Goal: Information Seeking & Learning: Check status

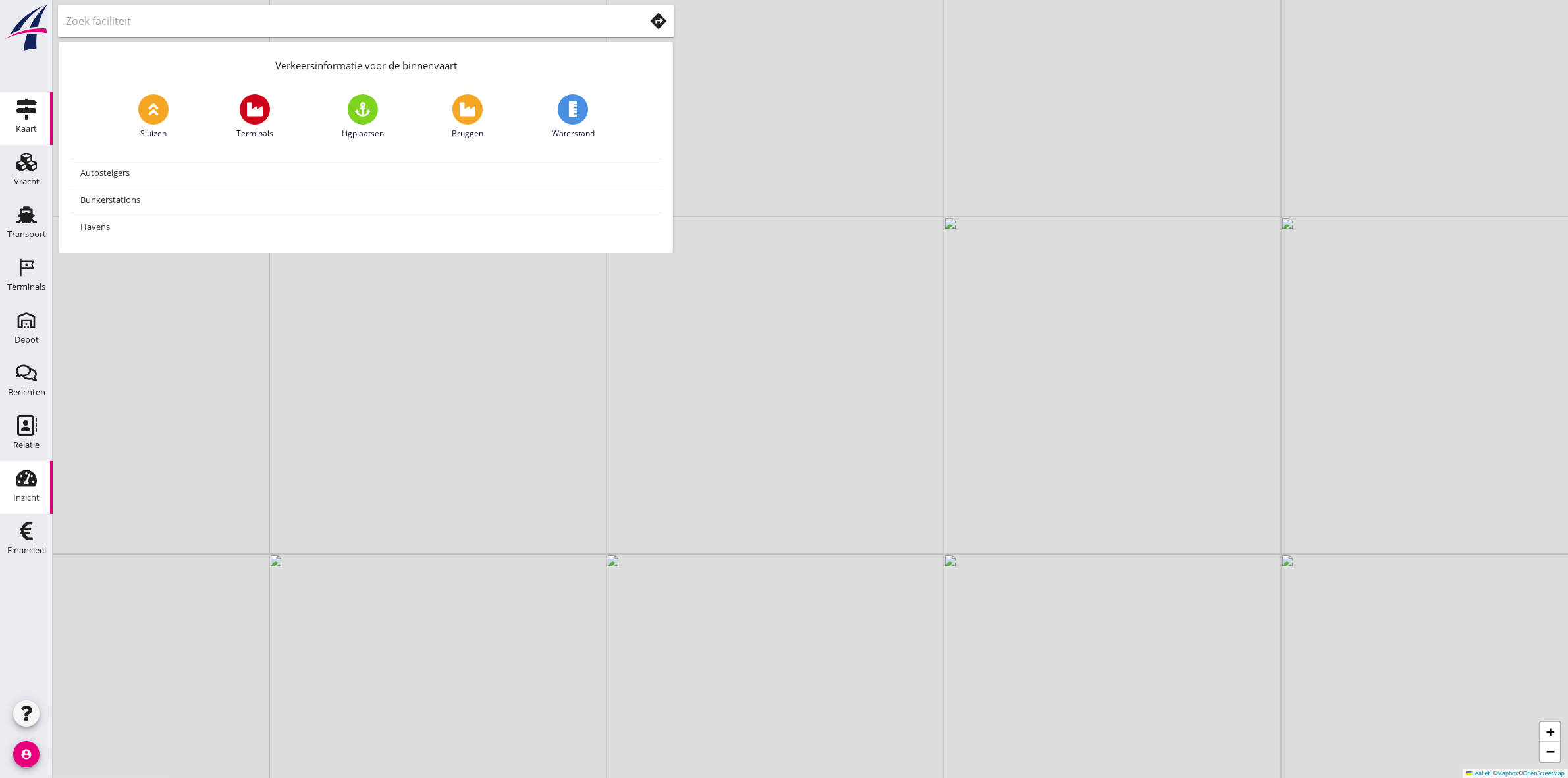
click at [31, 498] on div "Inzicht" at bounding box center [26, 498] width 26 height 9
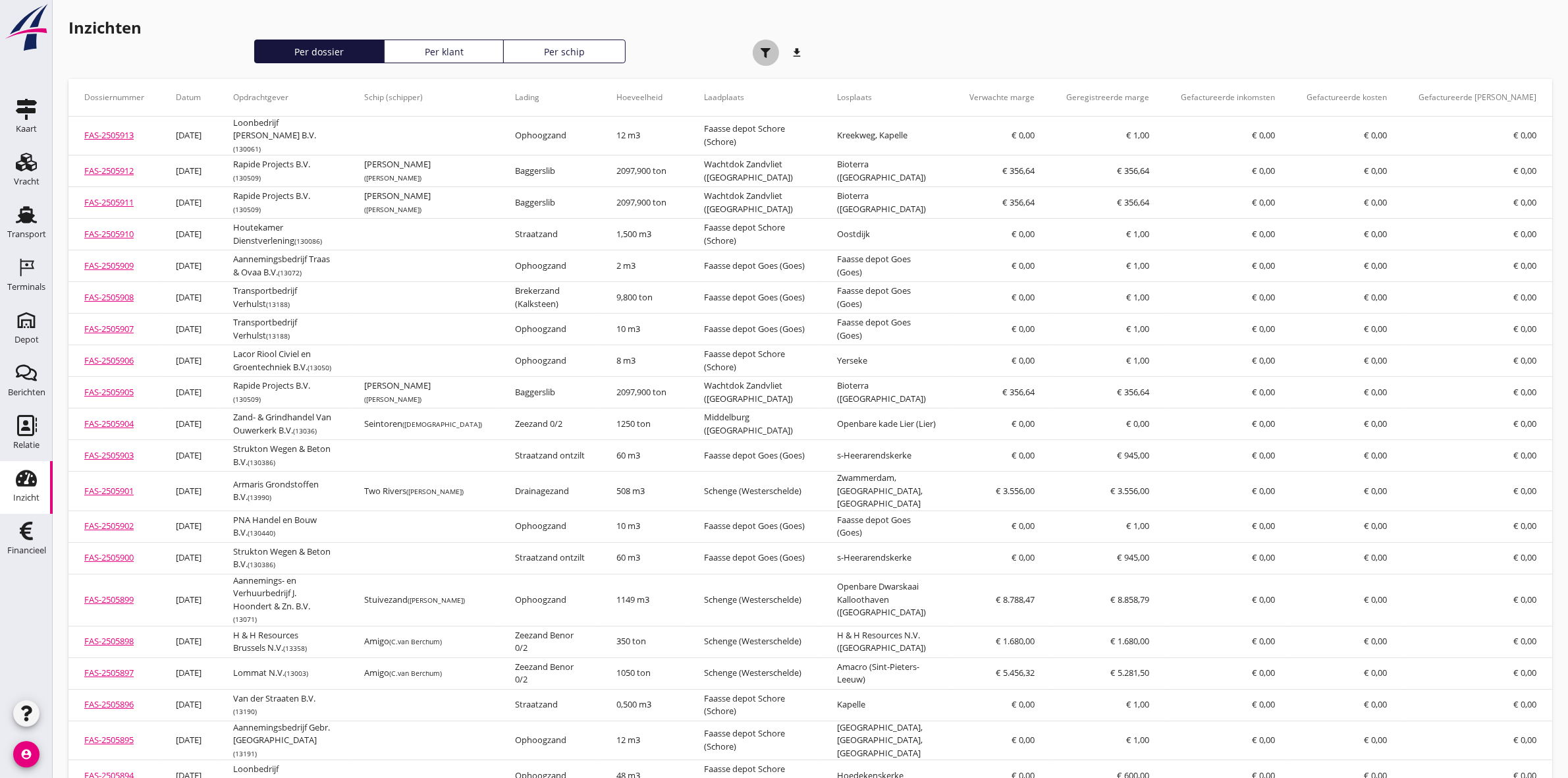
click at [758, 44] on div "button" at bounding box center [765, 52] width 26 height 26
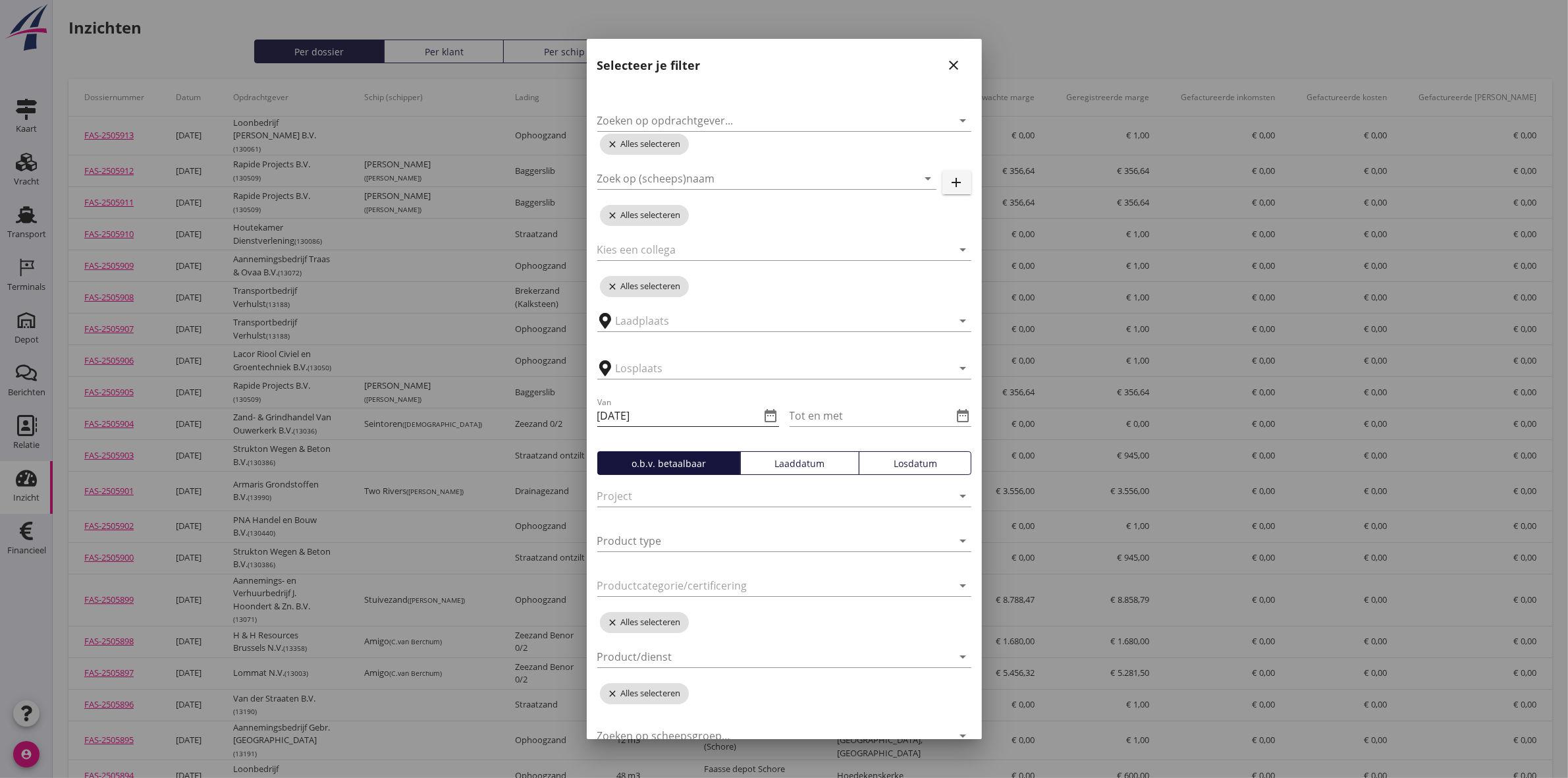
click at [763, 415] on icon "date_range" at bounding box center [771, 415] width 16 height 16
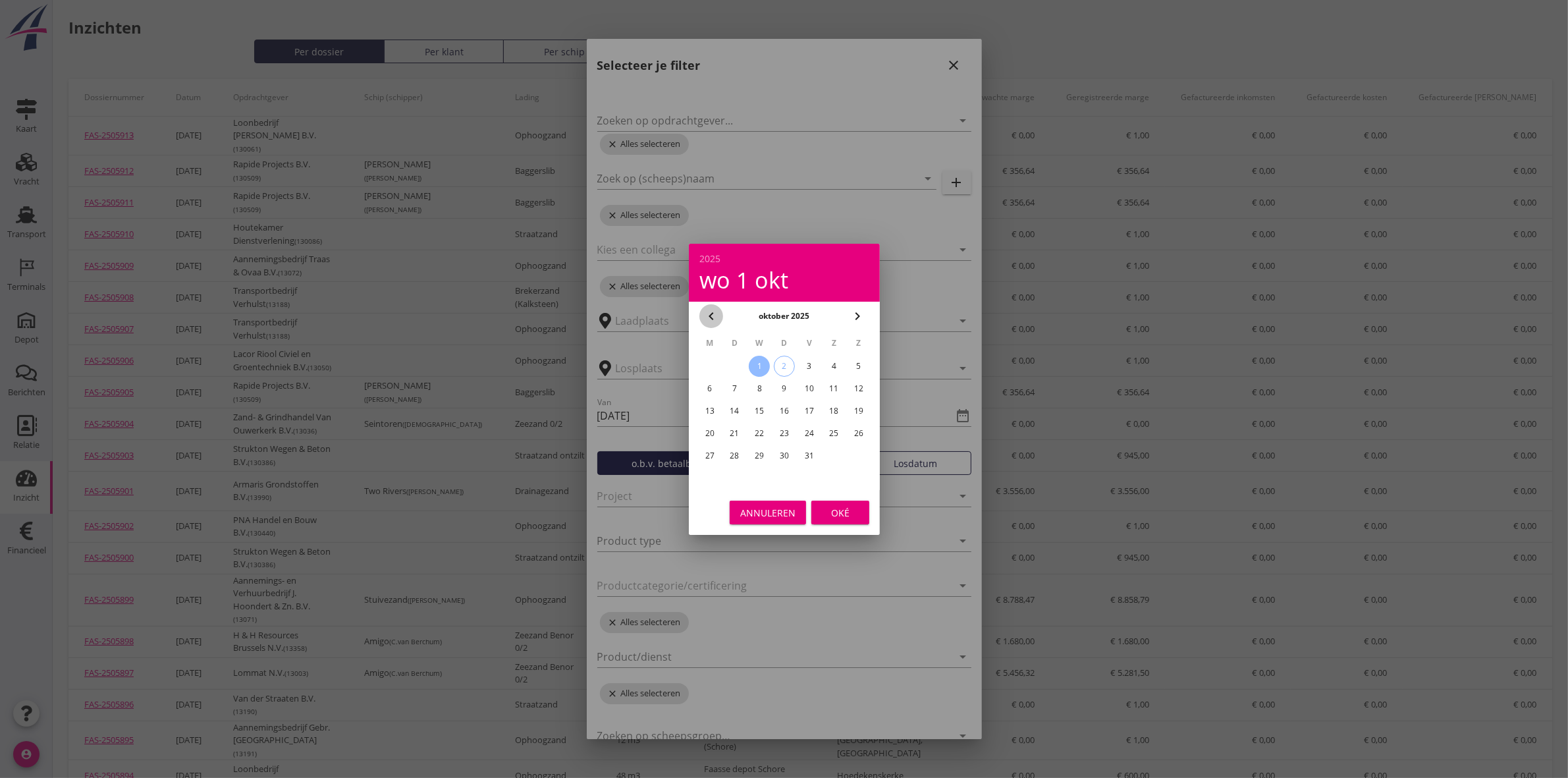
click at [709, 308] on icon "chevron_left" at bounding box center [711, 316] width 16 height 16
click at [710, 308] on icon "chevron_left" at bounding box center [711, 316] width 16 height 16
click at [857, 313] on icon "chevron_right" at bounding box center [858, 316] width 16 height 16
click at [703, 311] on icon "chevron_left" at bounding box center [711, 316] width 16 height 16
click at [858, 322] on icon "chevron_right" at bounding box center [858, 316] width 16 height 16
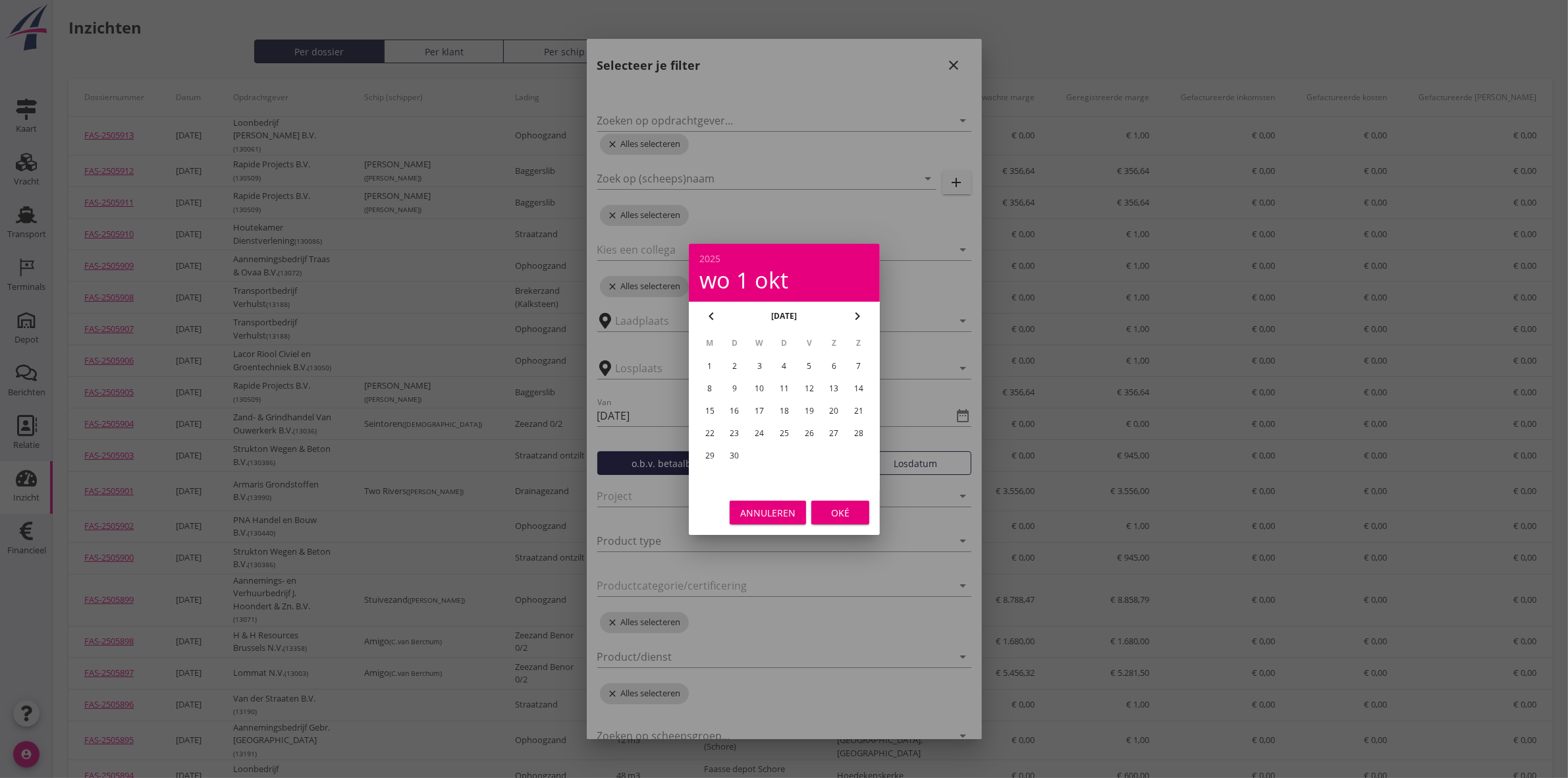
click at [710, 313] on icon "chevron_left" at bounding box center [711, 316] width 16 height 16
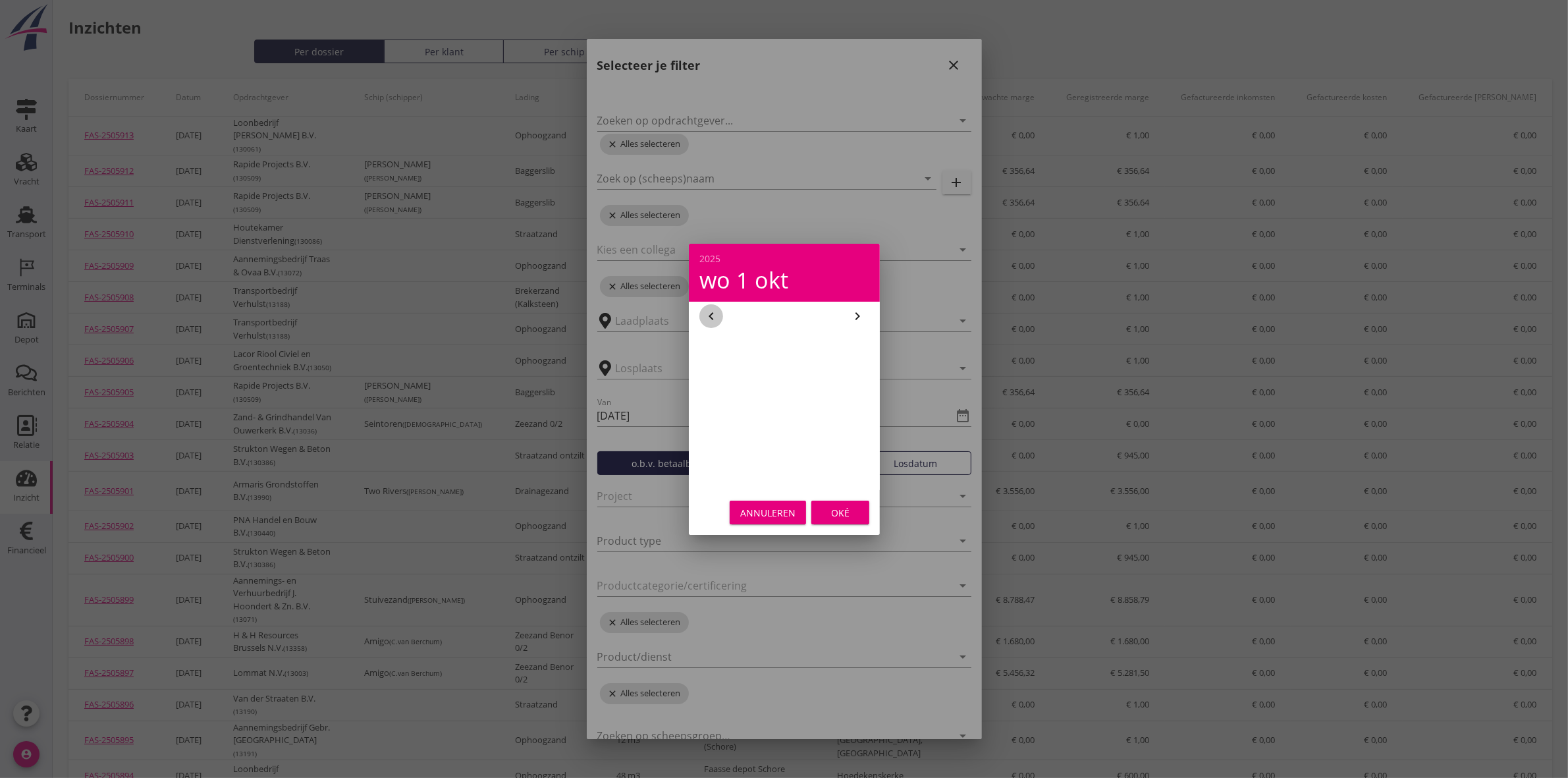
click at [710, 313] on icon "chevron_left" at bounding box center [711, 316] width 16 height 16
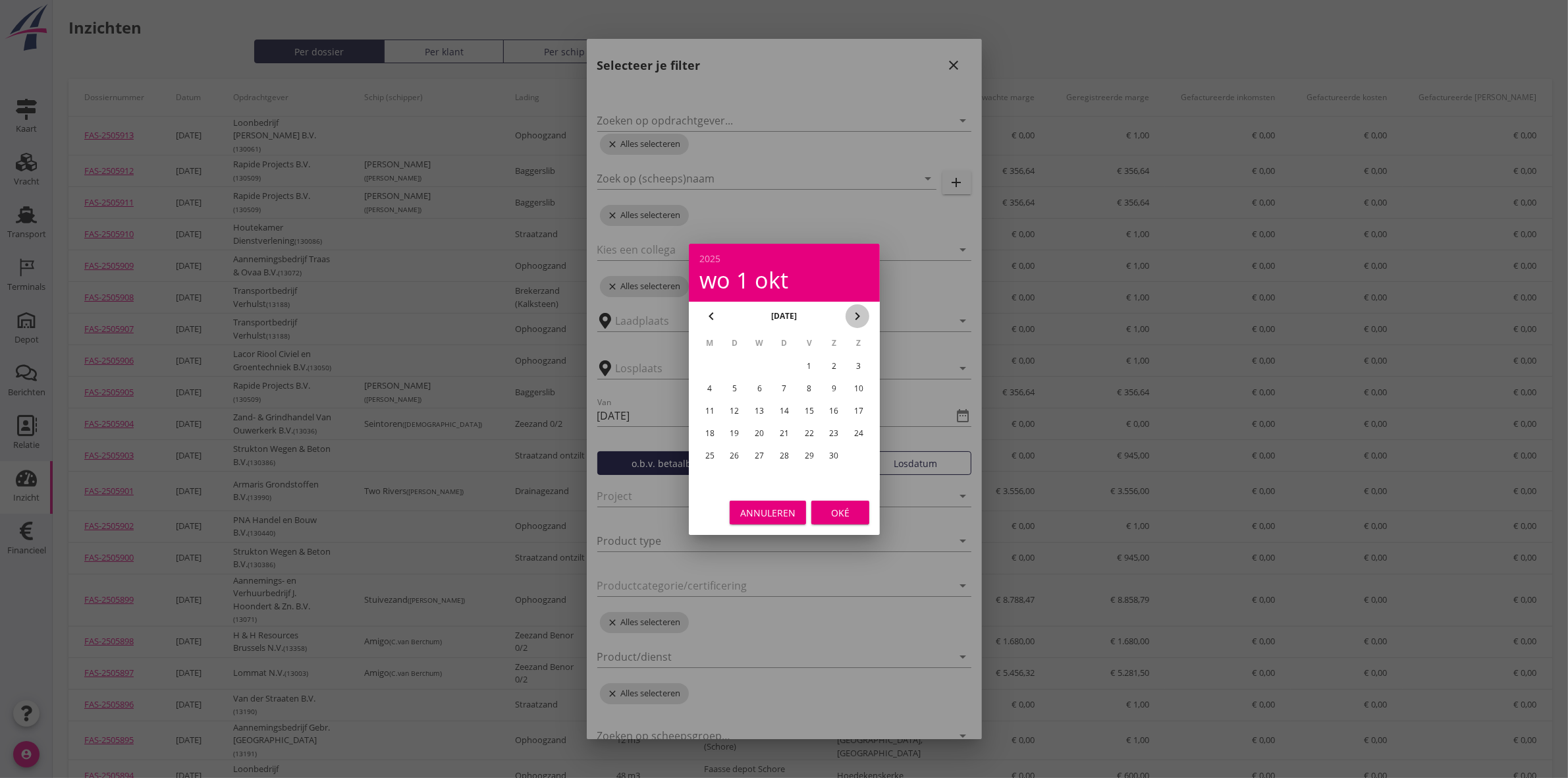
click at [857, 308] on icon "chevron_right" at bounding box center [858, 316] width 16 height 16
click at [763, 363] on div "1" at bounding box center [759, 366] width 21 height 21
type input "[DATE]"
click at [830, 506] on div "Oké" at bounding box center [840, 512] width 37 height 14
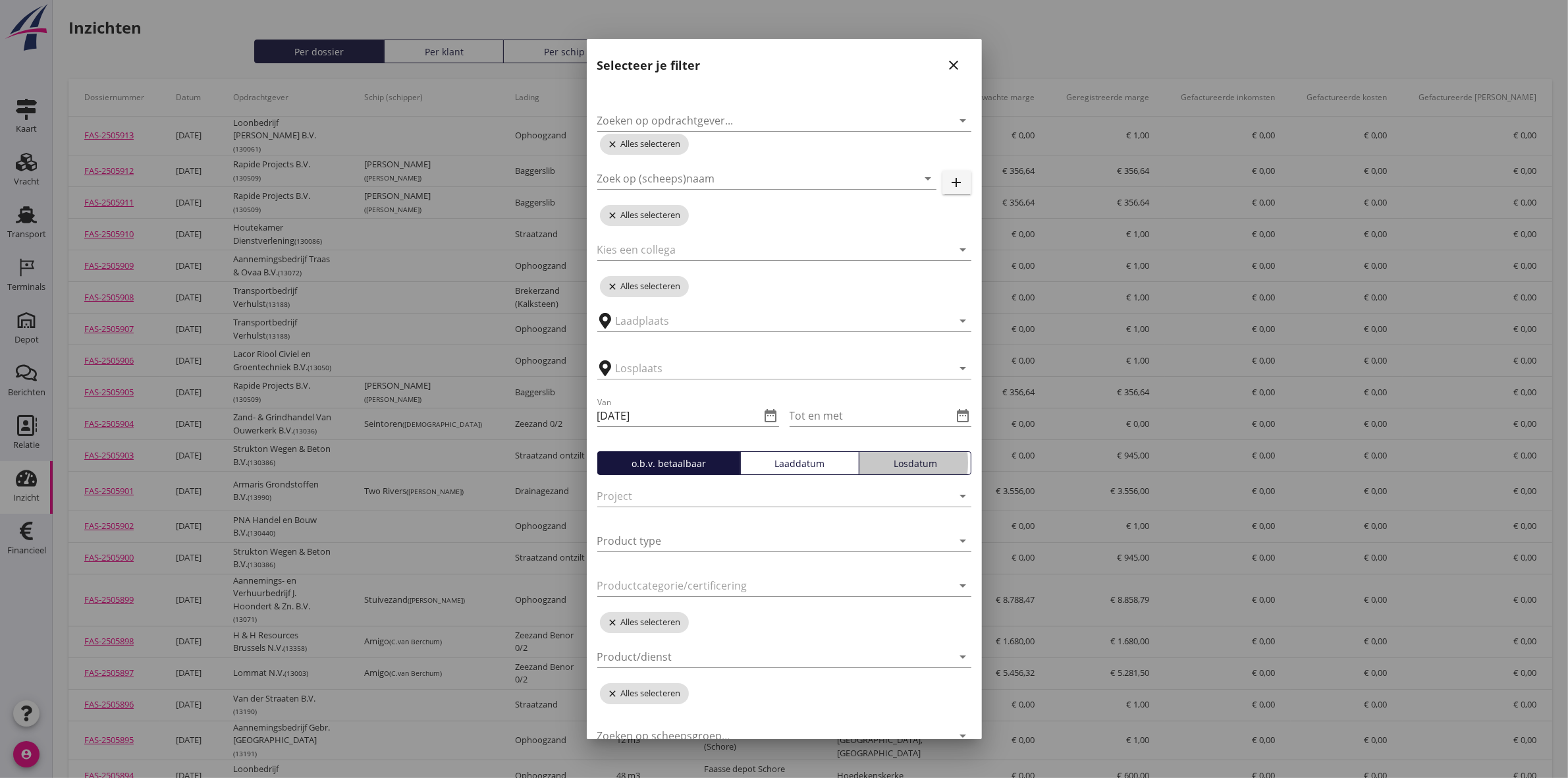
click at [893, 458] on div "Losdatum" at bounding box center [915, 463] width 101 height 14
click at [956, 417] on icon "date_range" at bounding box center [963, 415] width 16 height 16
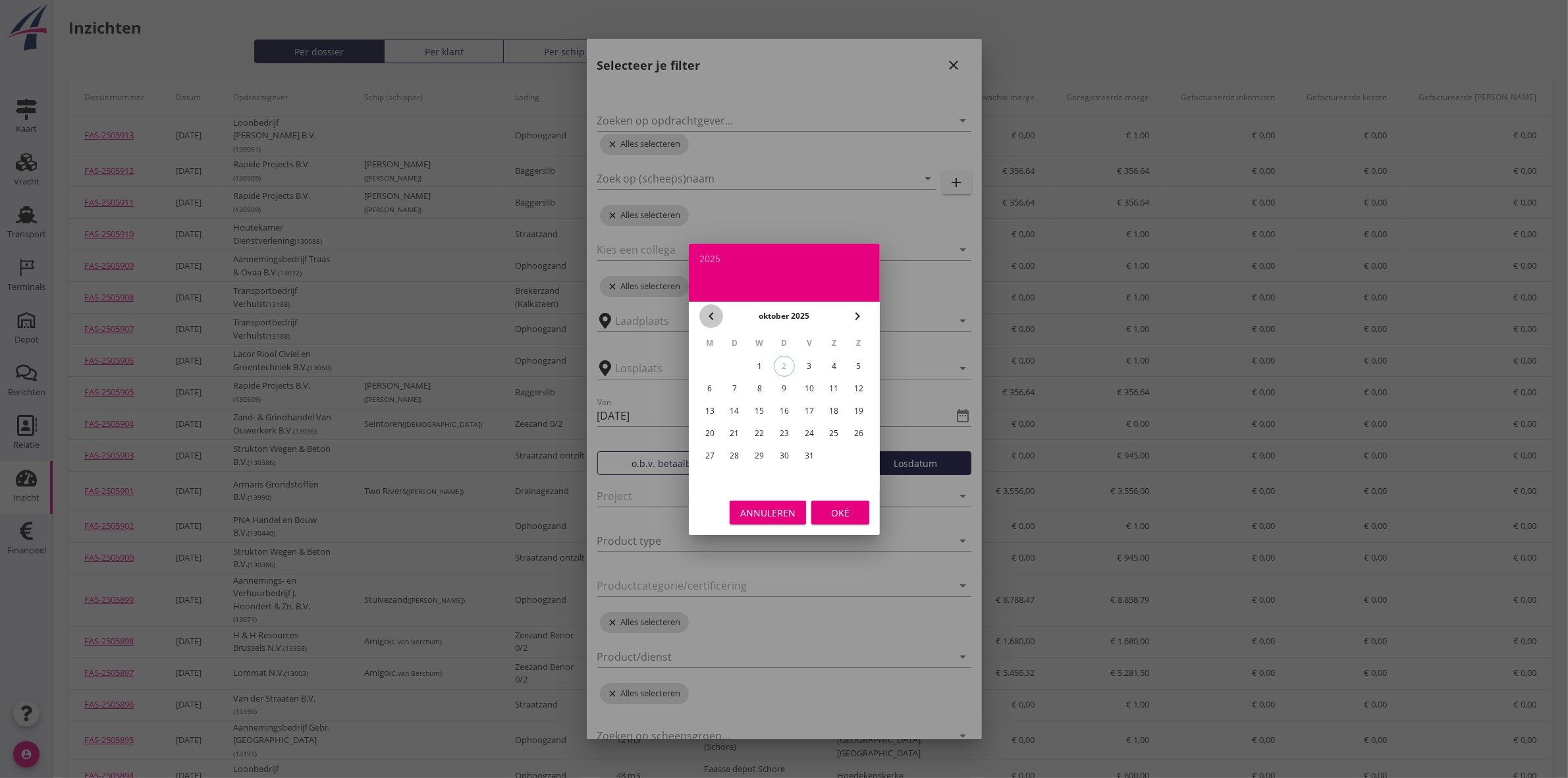
click at [709, 316] on icon "chevron_left" at bounding box center [711, 316] width 16 height 16
click at [736, 448] on div "30" at bounding box center [734, 456] width 21 height 21
type input "[DATE]"
click at [828, 506] on div "Oké" at bounding box center [840, 512] width 37 height 14
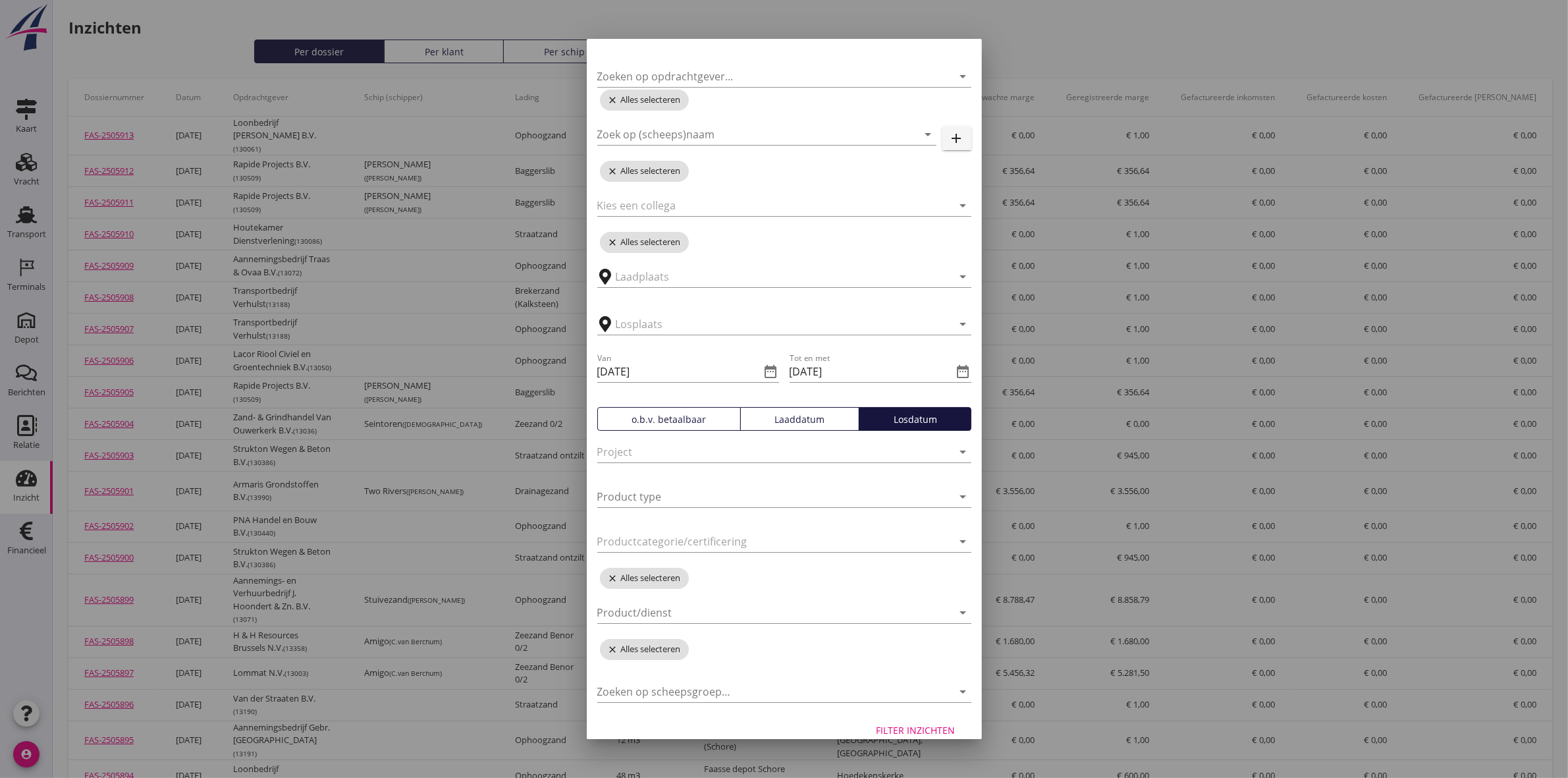
scroll to position [61, 0]
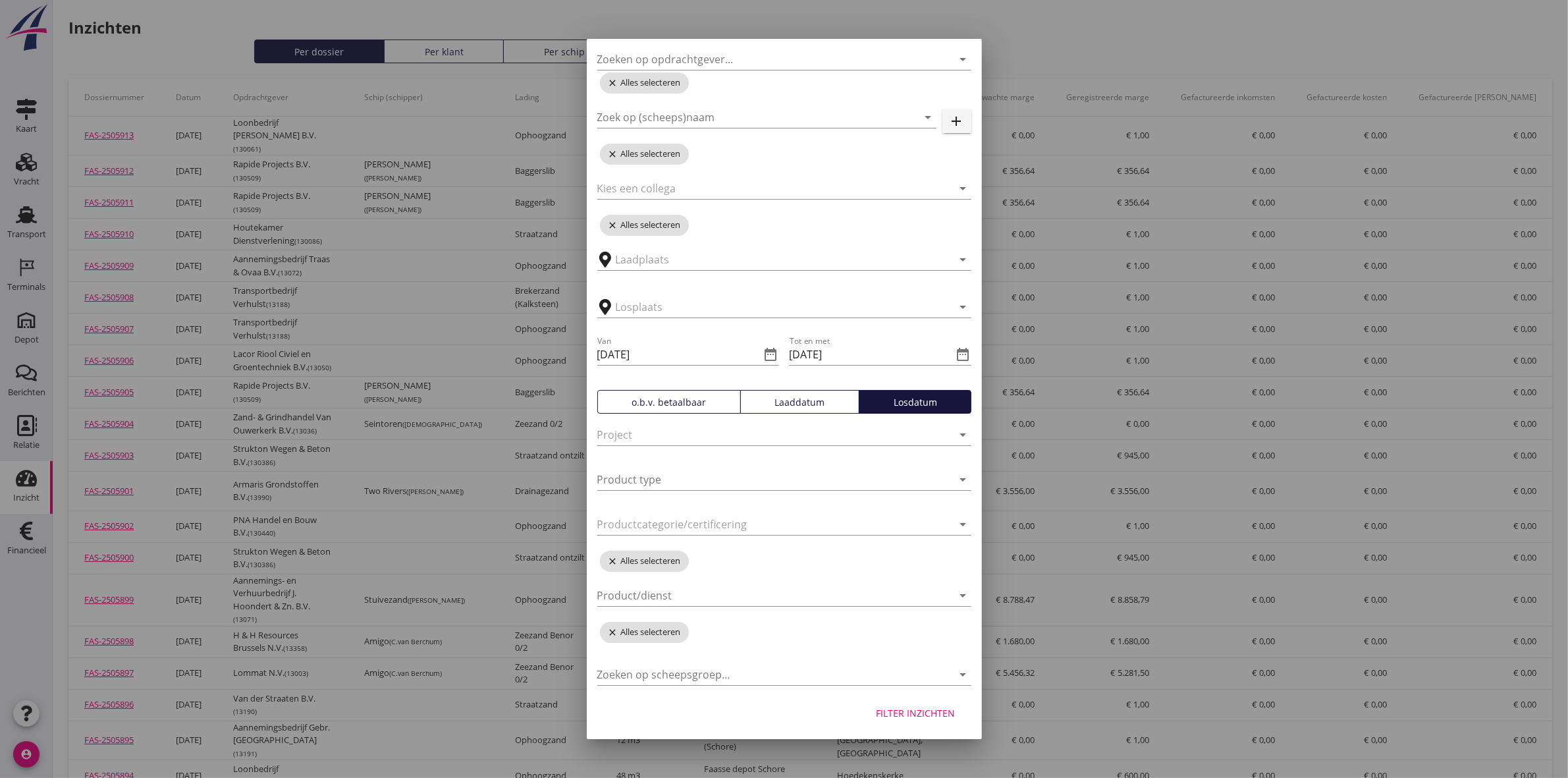
click at [899, 704] on button "Filter inzichten" at bounding box center [916, 712] width 100 height 24
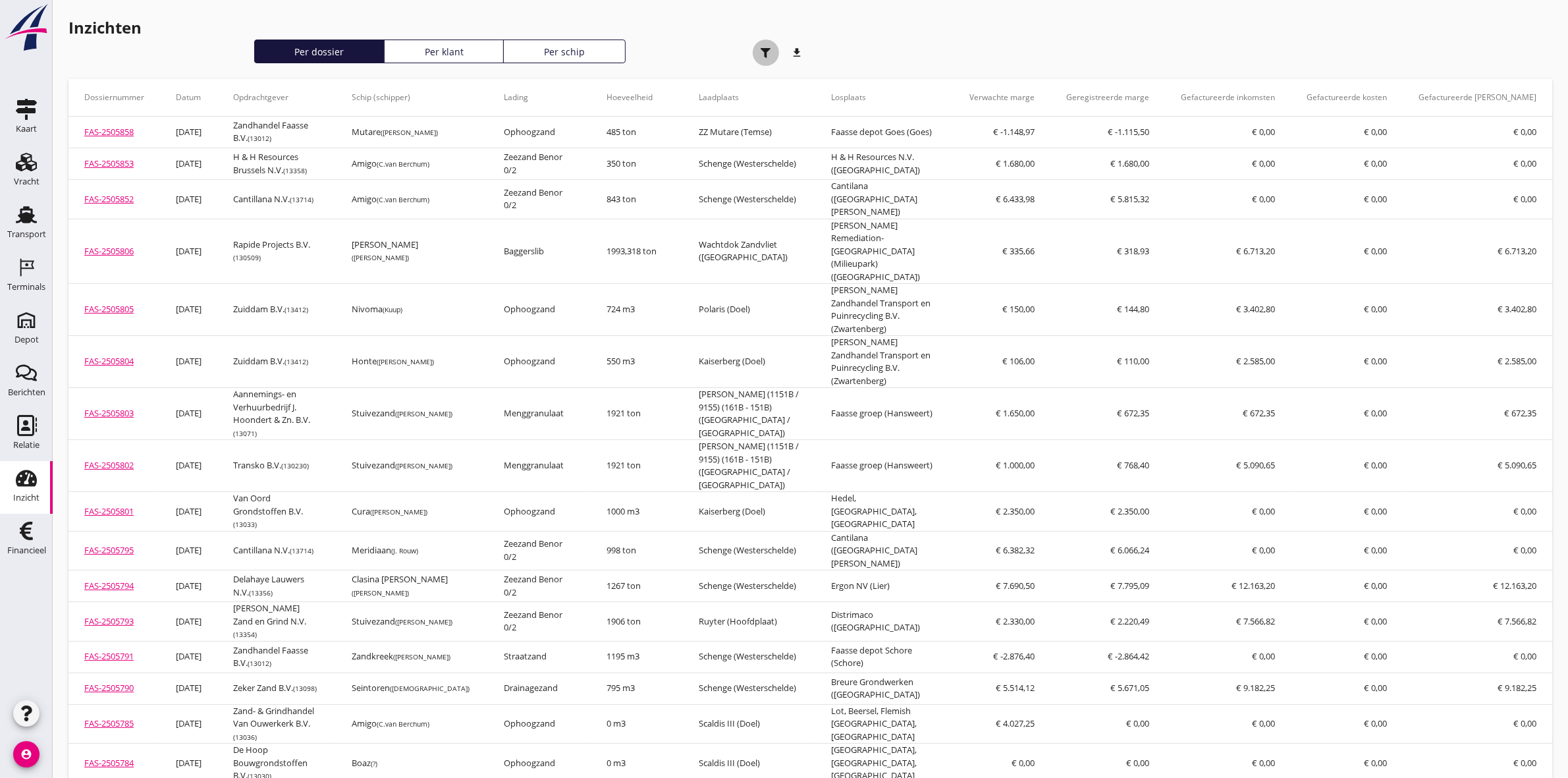
click at [764, 50] on use "button" at bounding box center [765, 53] width 10 height 10
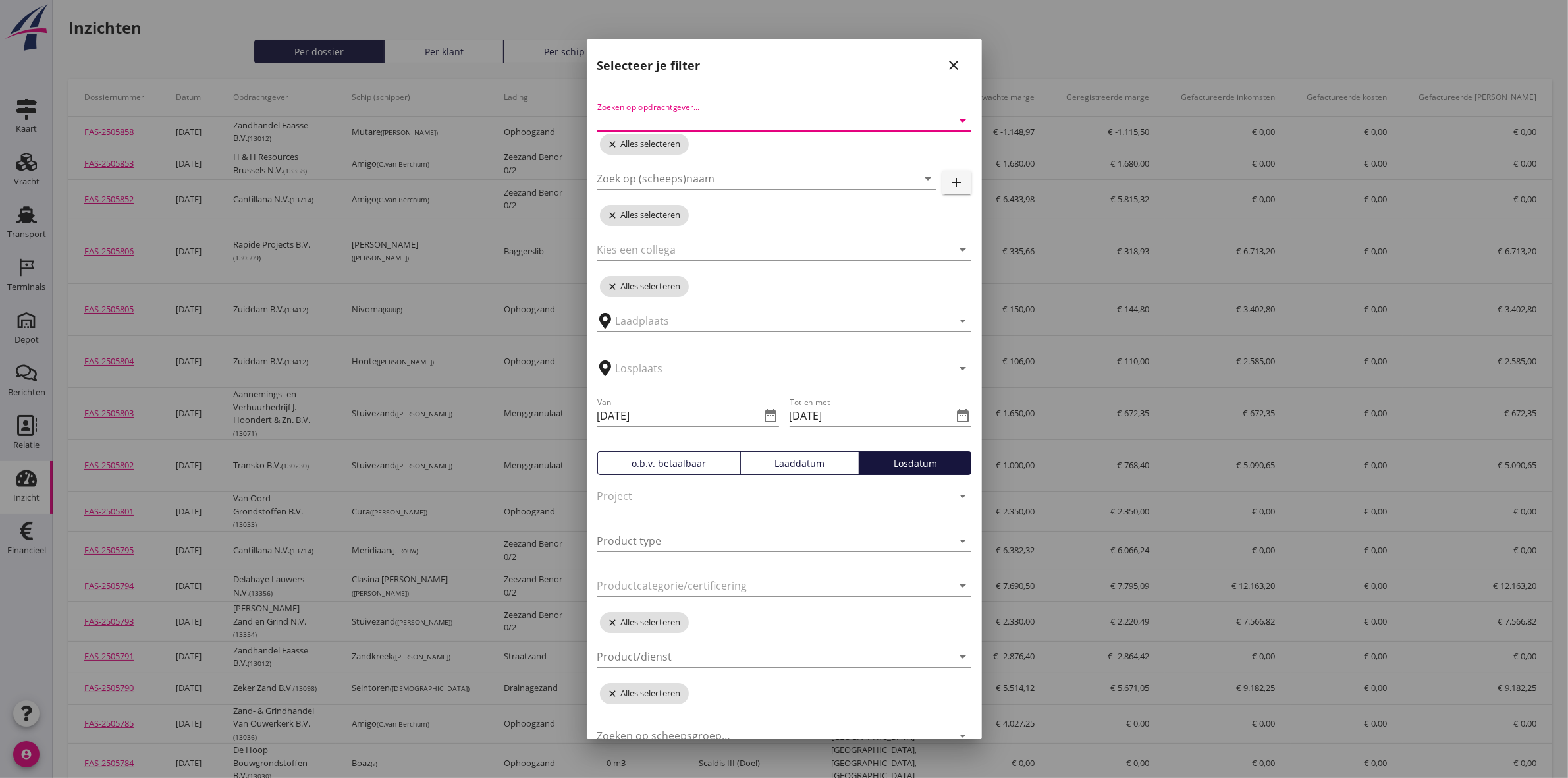
click at [808, 117] on input "Zoeken op opdrachtgever..." at bounding box center [766, 120] width 337 height 21
type input "oord"
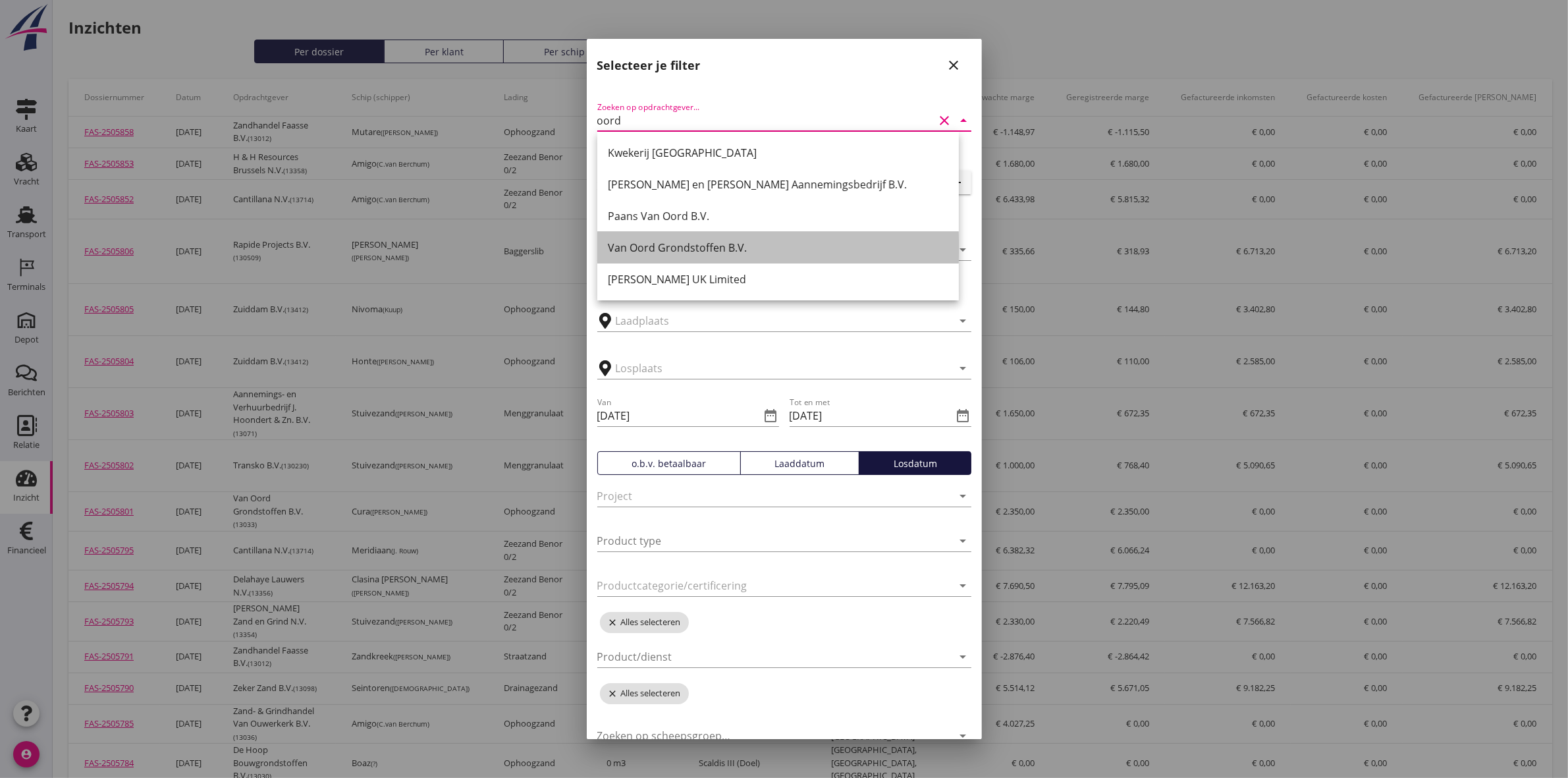
click at [775, 241] on div "Van Oord Grondstoffen B.V." at bounding box center [778, 247] width 340 height 16
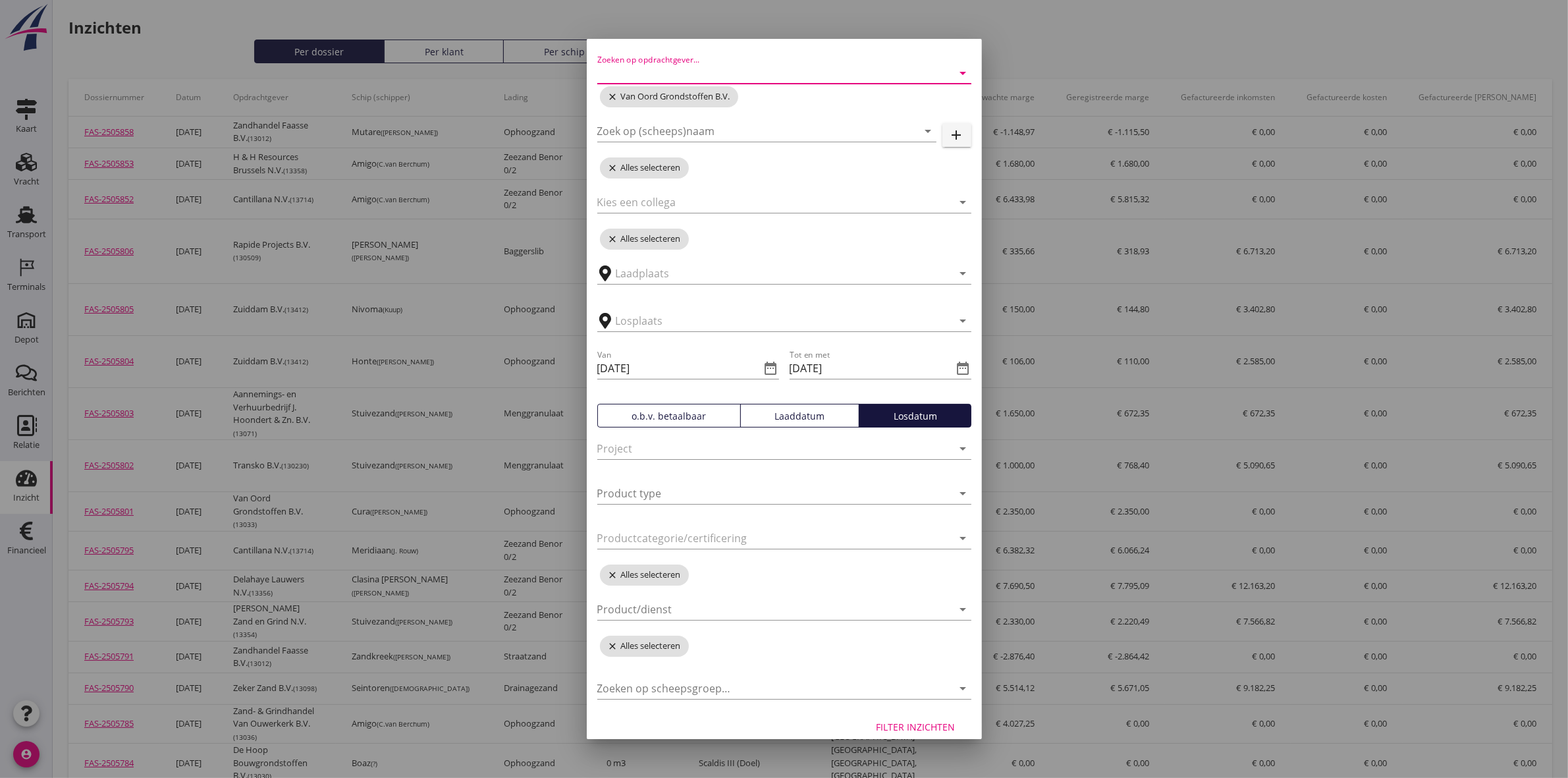
scroll to position [61, 0]
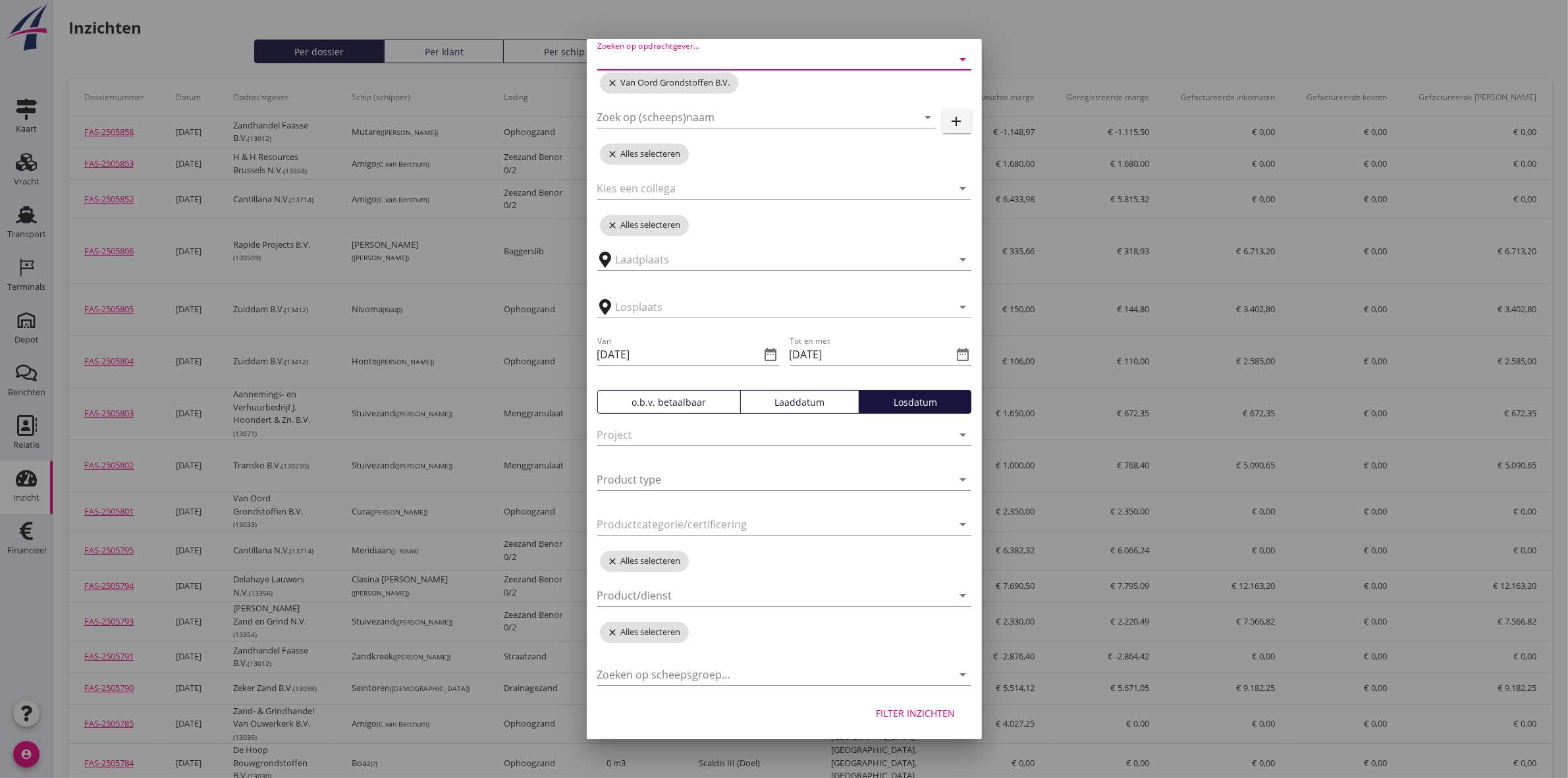
click at [918, 710] on div "Filter inzichten" at bounding box center [916, 713] width 79 height 14
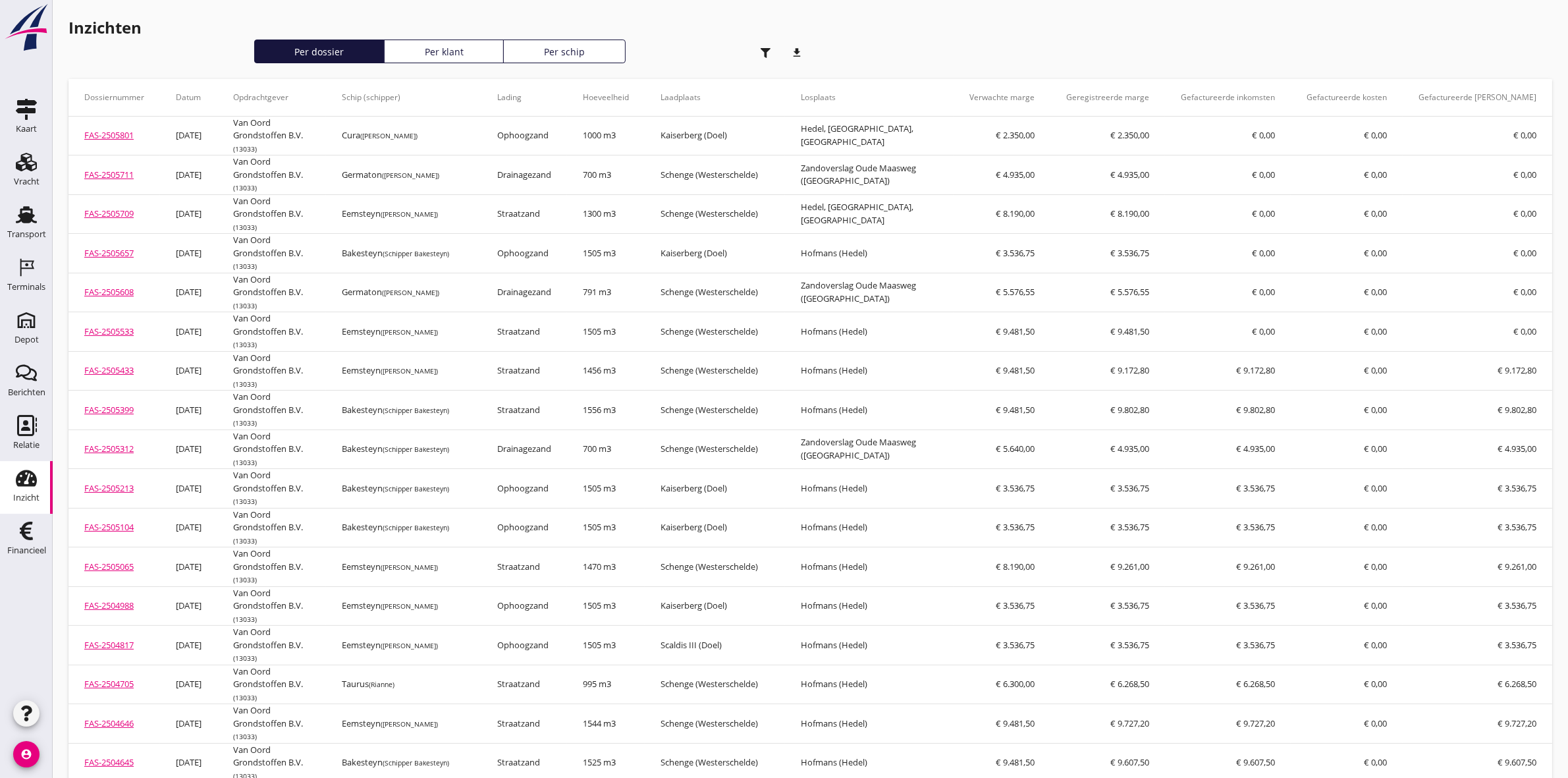
click at [761, 48] on use "button" at bounding box center [765, 53] width 10 height 10
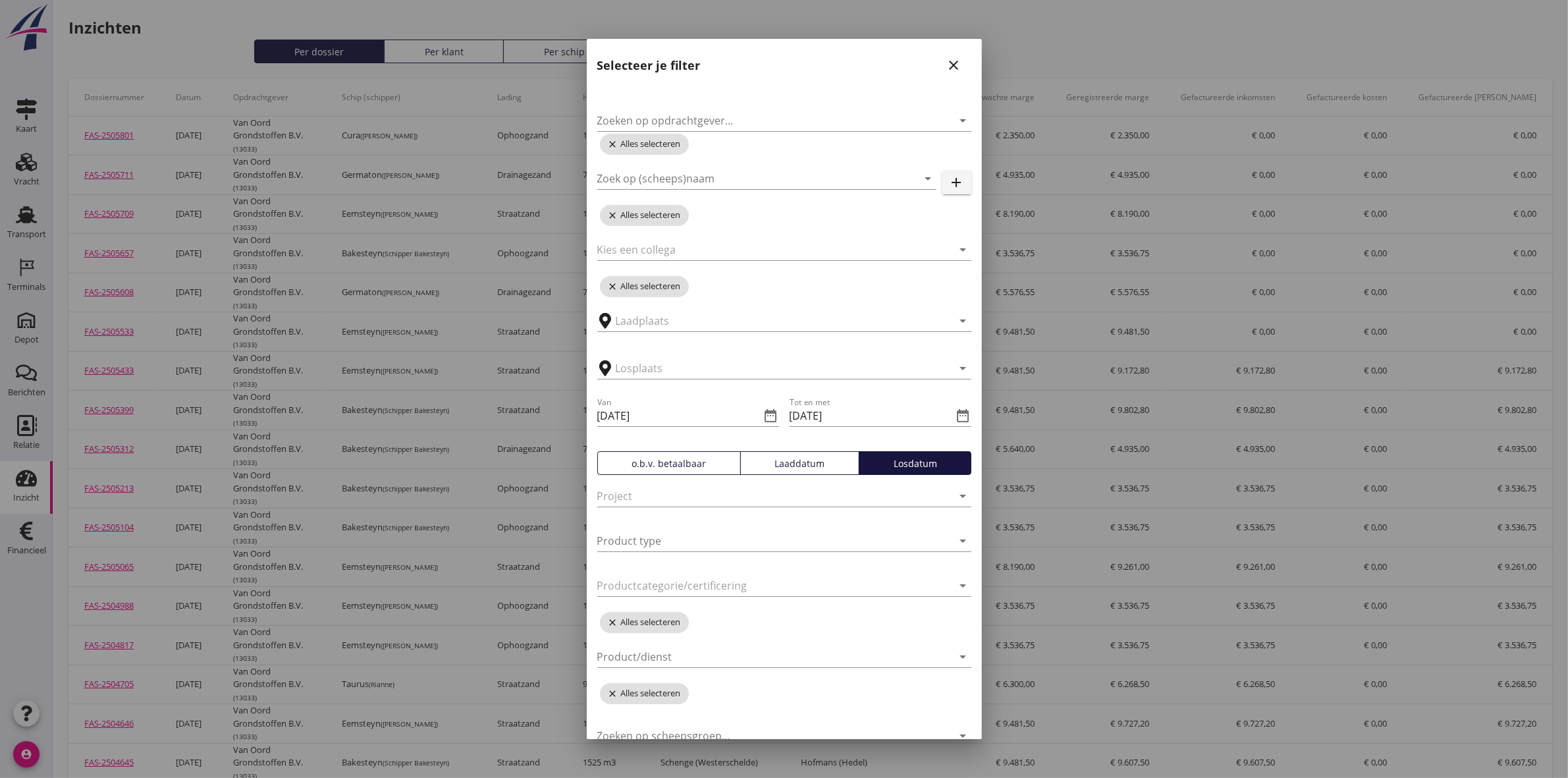
click at [1091, 8] on div at bounding box center [784, 389] width 1568 height 778
click at [946, 69] on icon "close" at bounding box center [954, 65] width 16 height 16
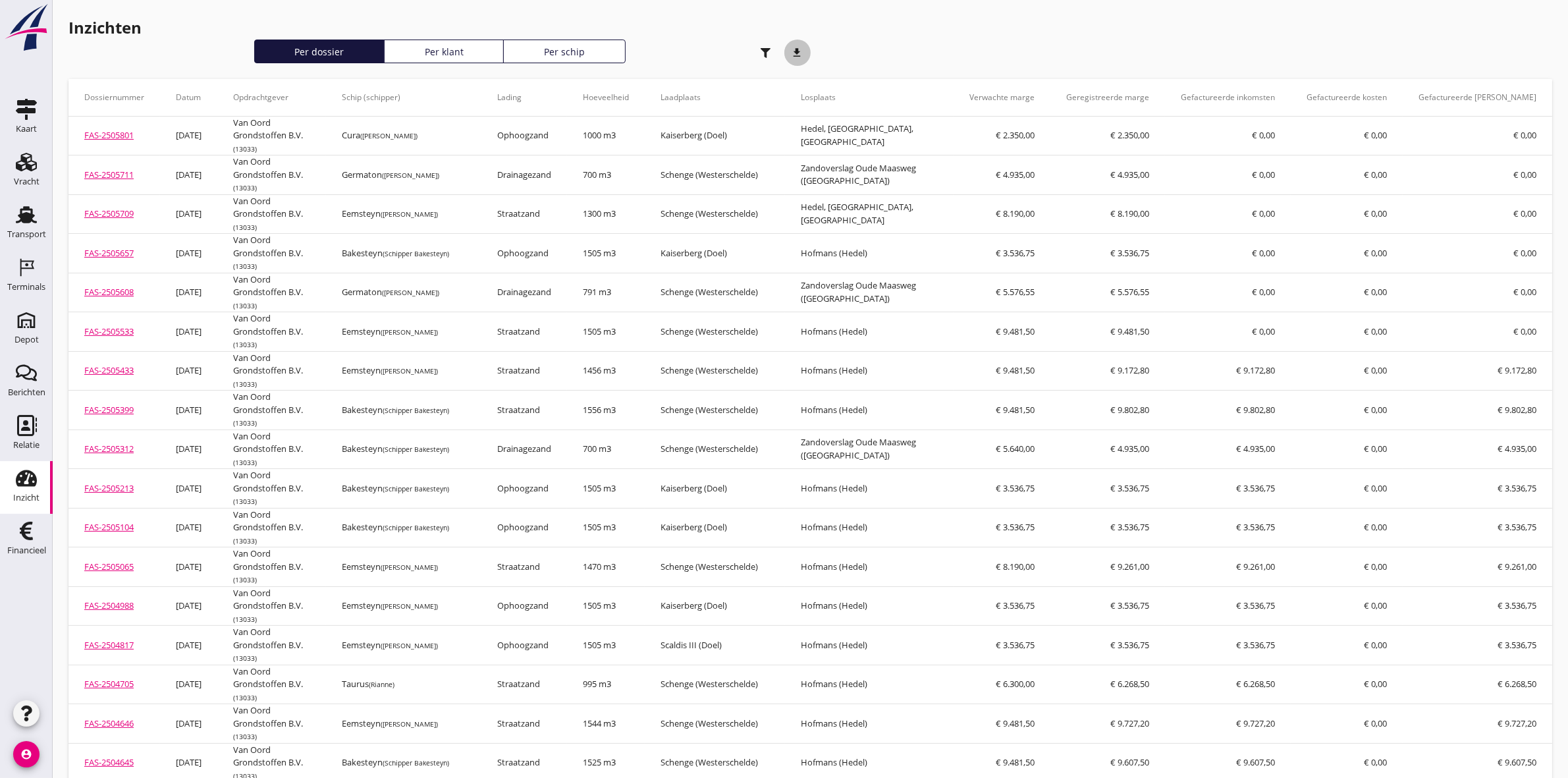
click at [799, 46] on icon "download" at bounding box center [797, 52] width 26 height 26
click at [804, 54] on icon "download" at bounding box center [797, 52] width 26 height 26
click at [770, 58] on div "button" at bounding box center [765, 52] width 26 height 26
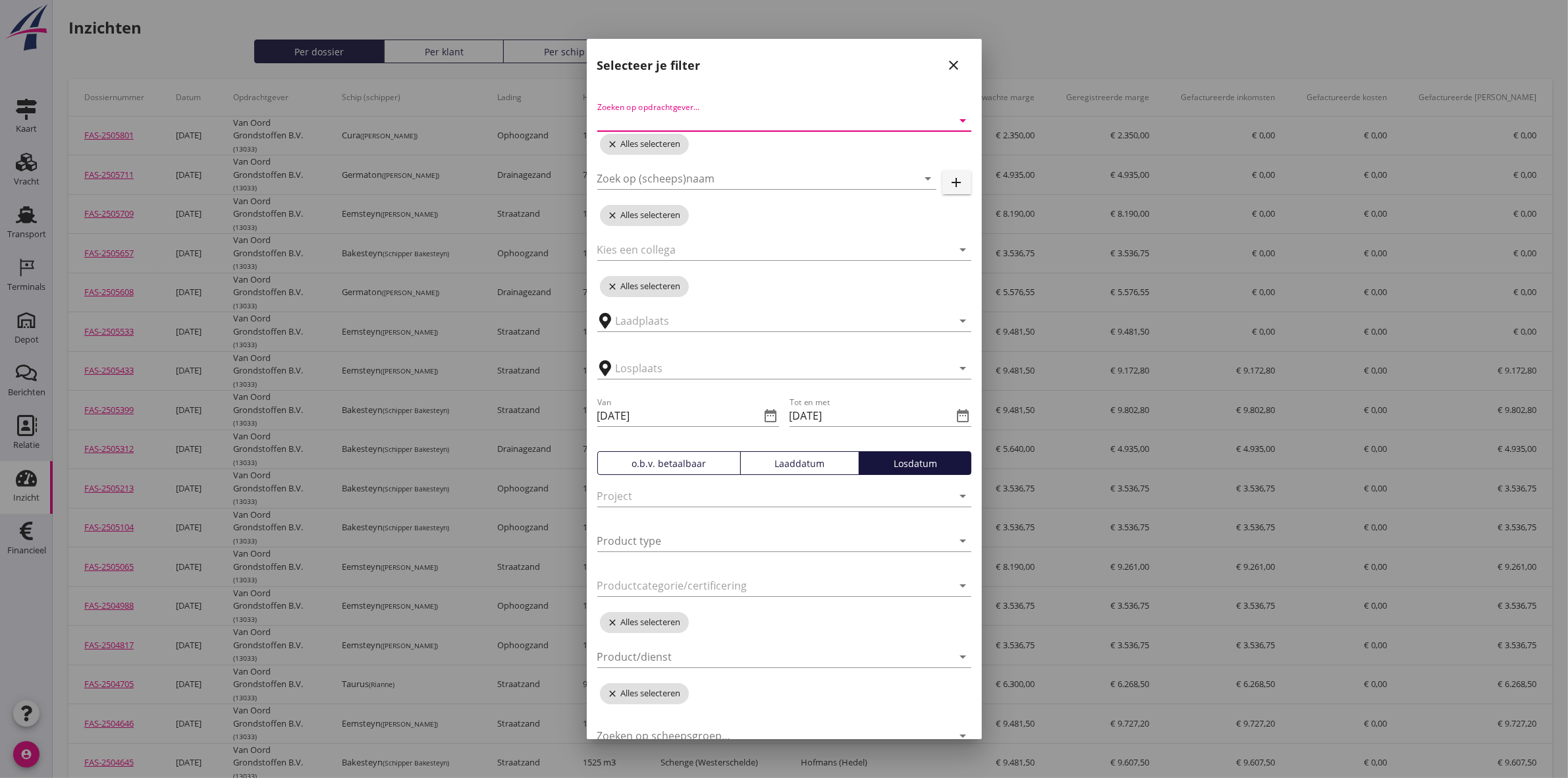
click at [893, 117] on input "Zoeken op opdrachtgever..." at bounding box center [766, 120] width 337 height 21
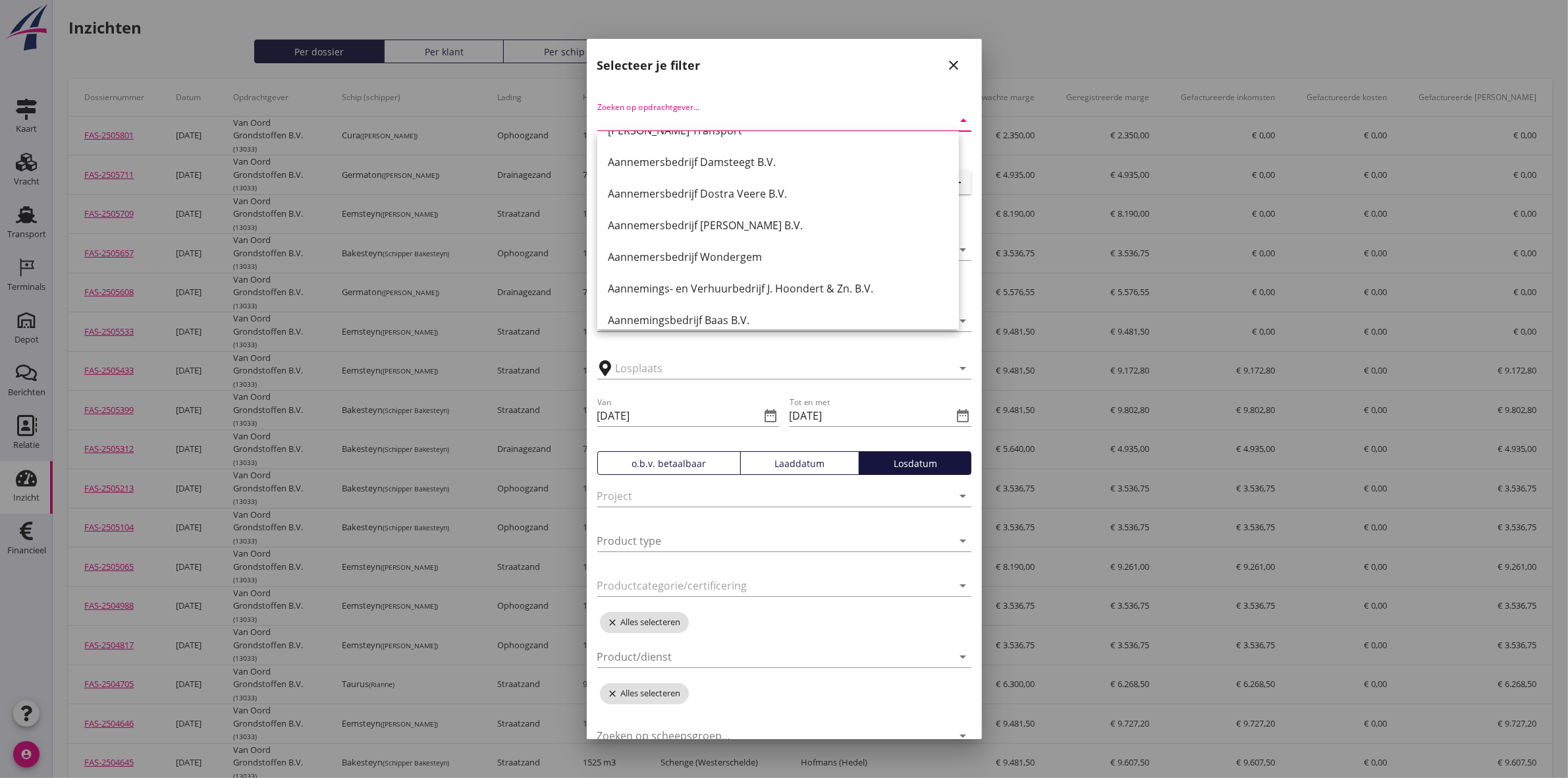
scroll to position [164, 0]
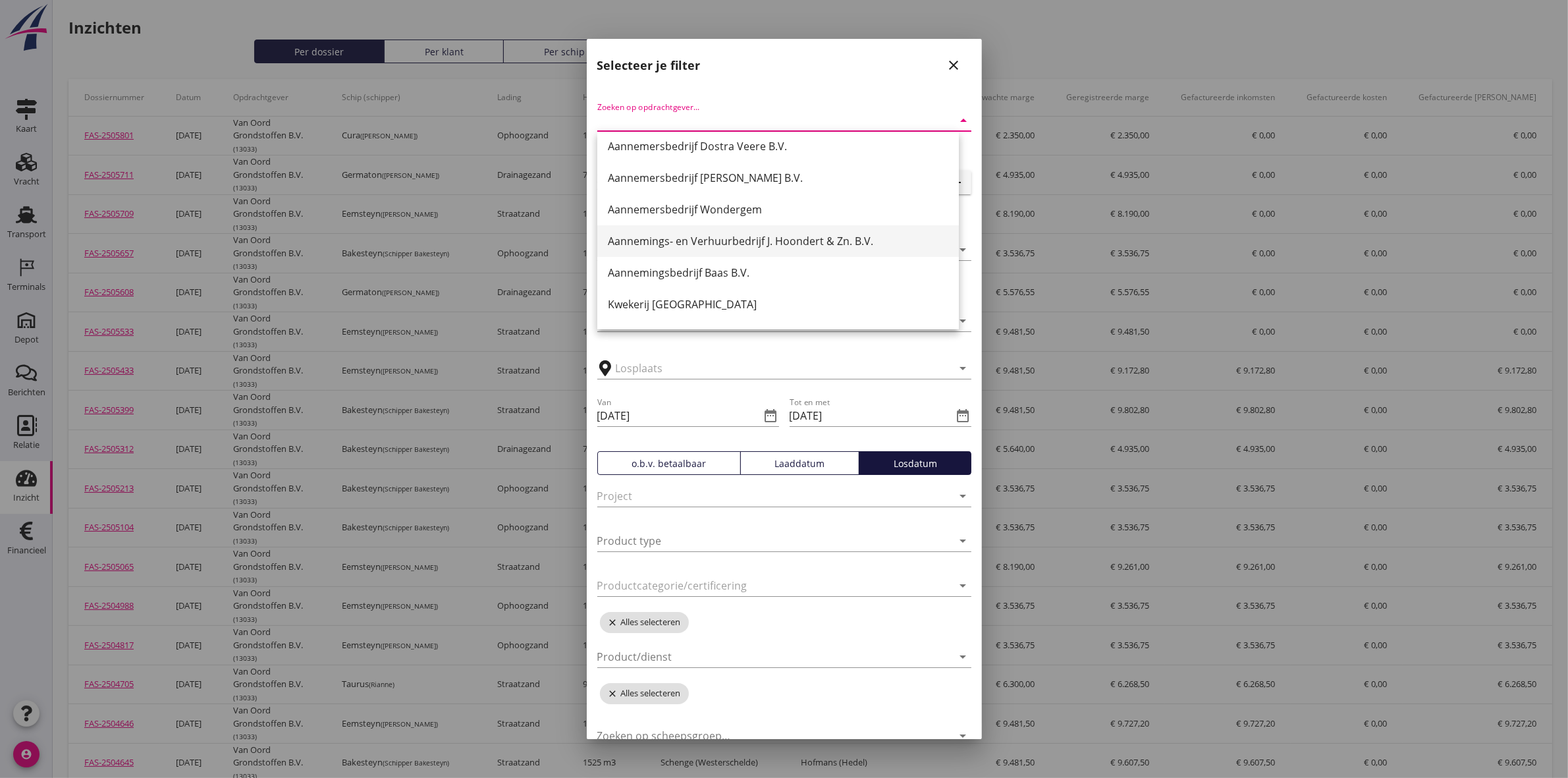
click at [830, 236] on div "Aannemings- en Verhuurbedrijf J. Hoondert & Zn. B.V." at bounding box center [778, 241] width 340 height 16
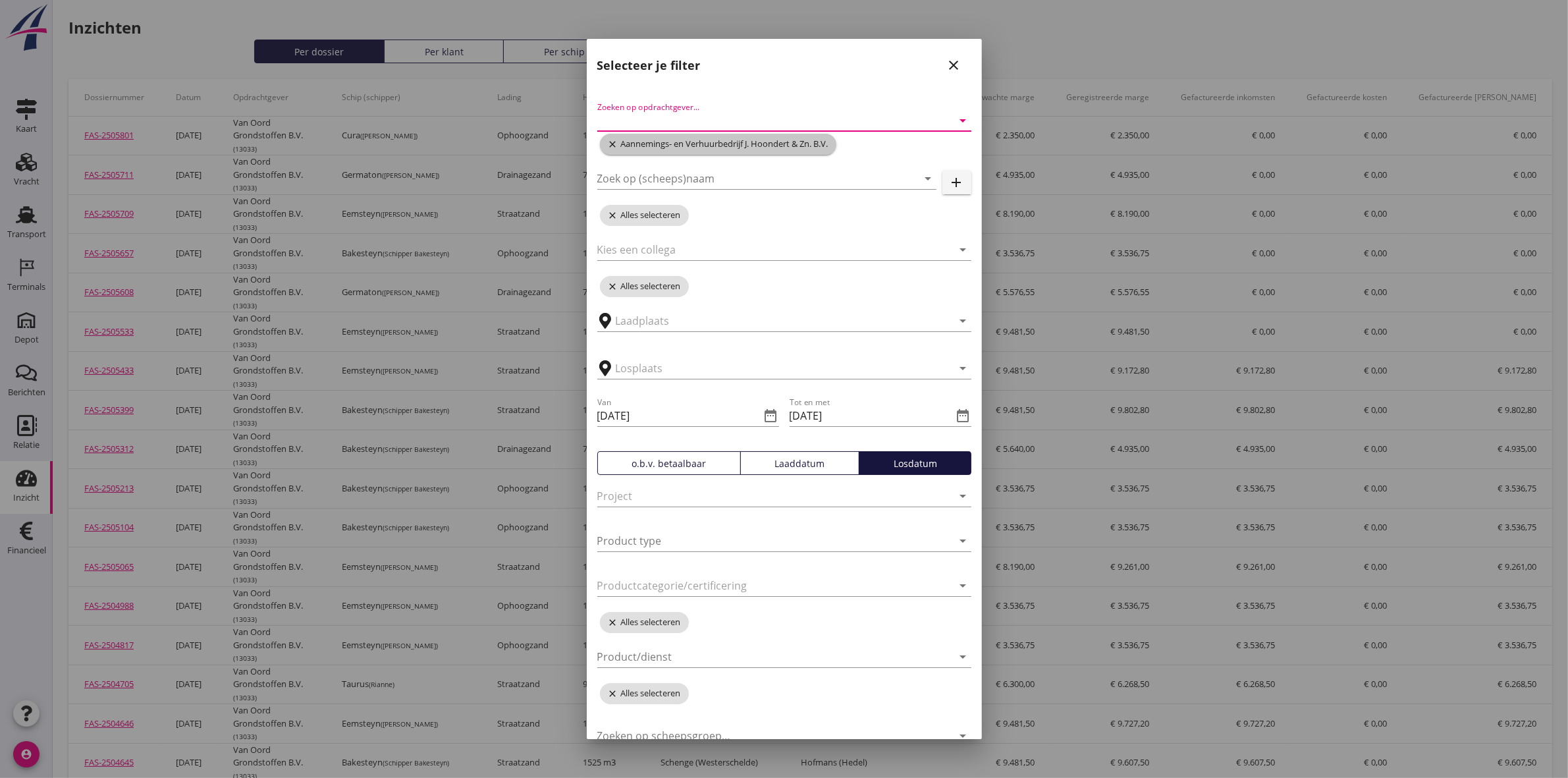
click at [606, 140] on span "close Aannemings- en Verhuurbedrijf J. Hoondert & Zn. B.V." at bounding box center [718, 144] width 237 height 21
click at [642, 117] on input "Zoeken op opdrachtgever..." at bounding box center [766, 120] width 337 height 21
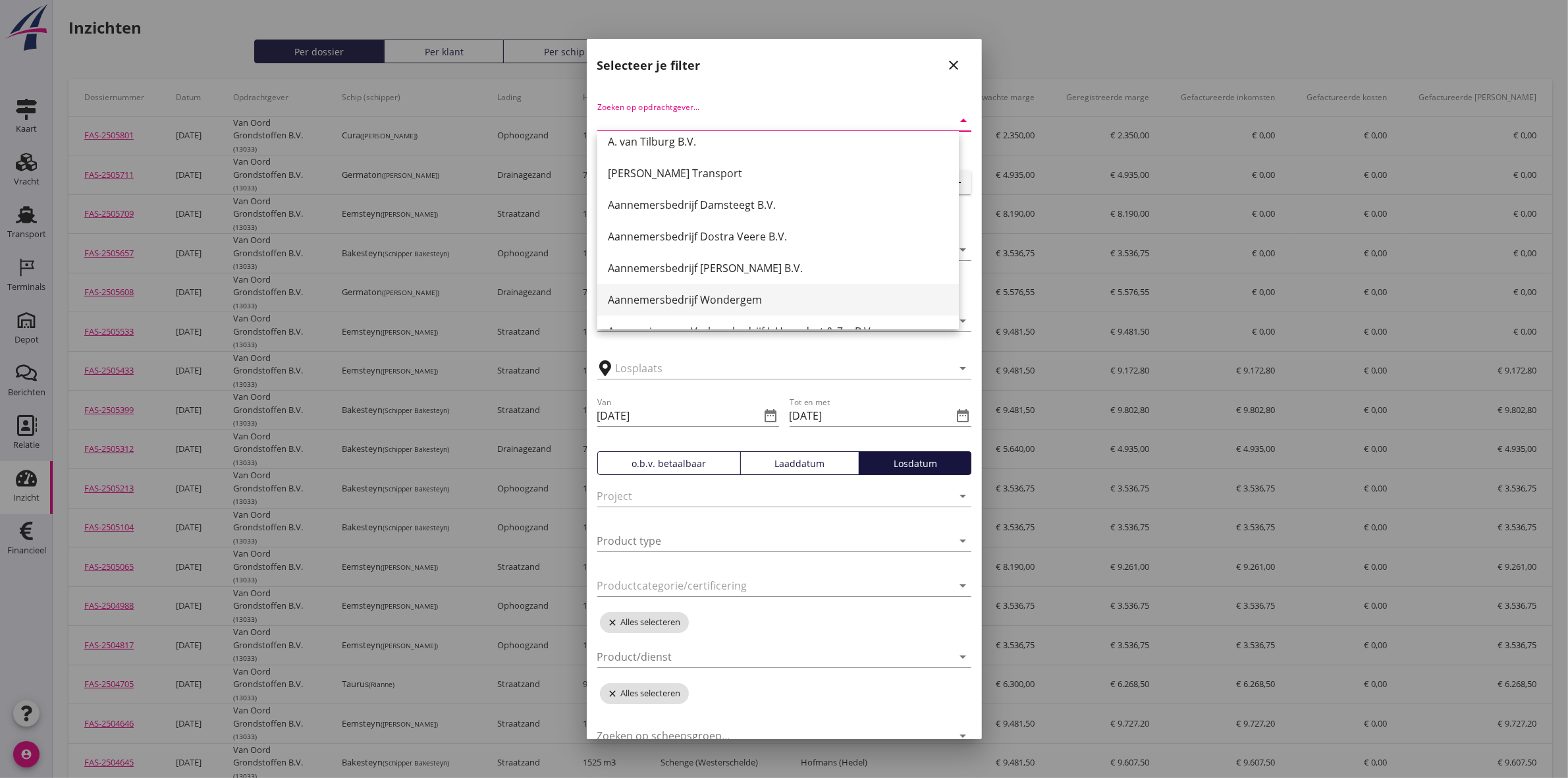
scroll to position [0, 0]
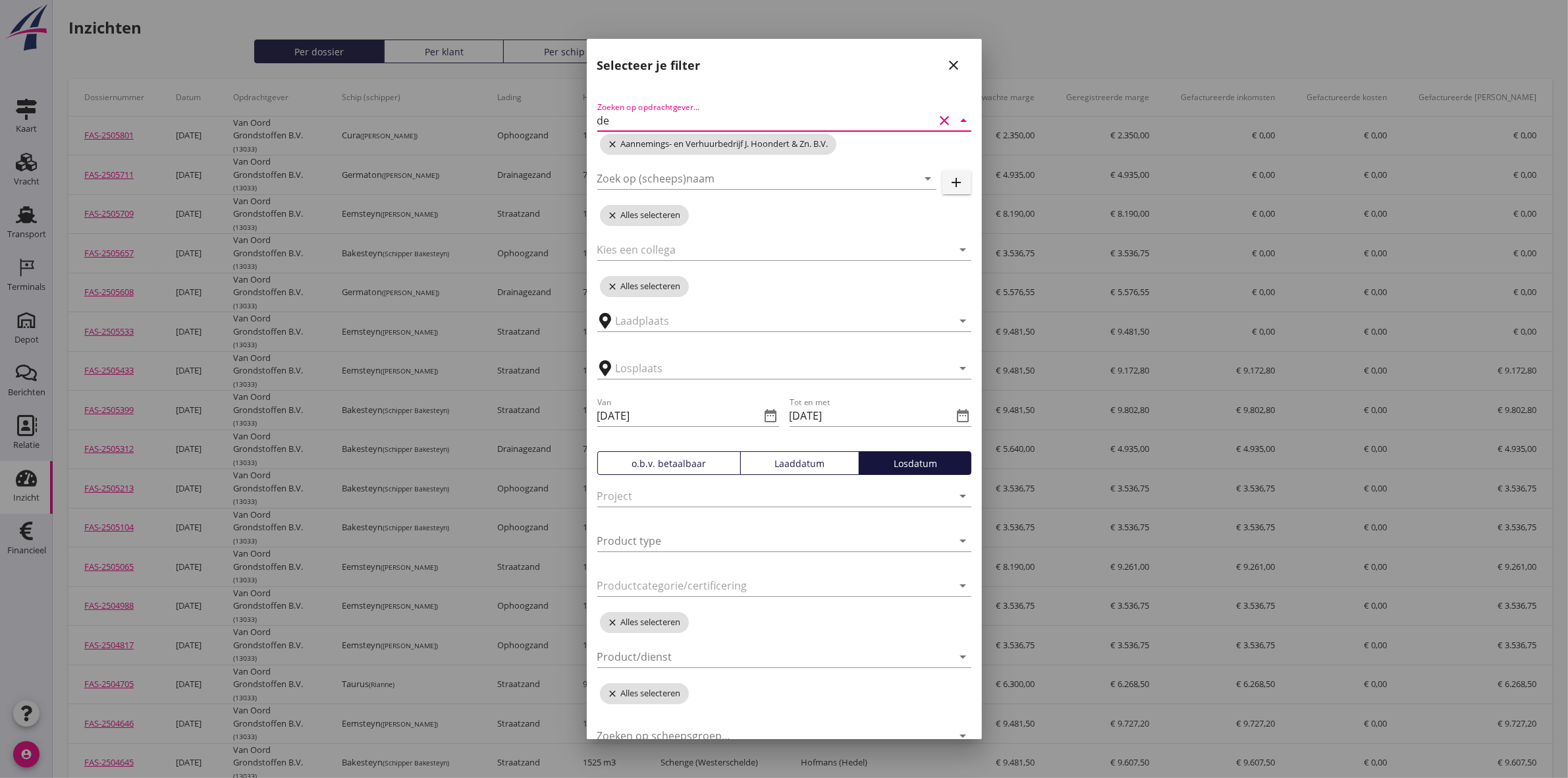
type input "del"
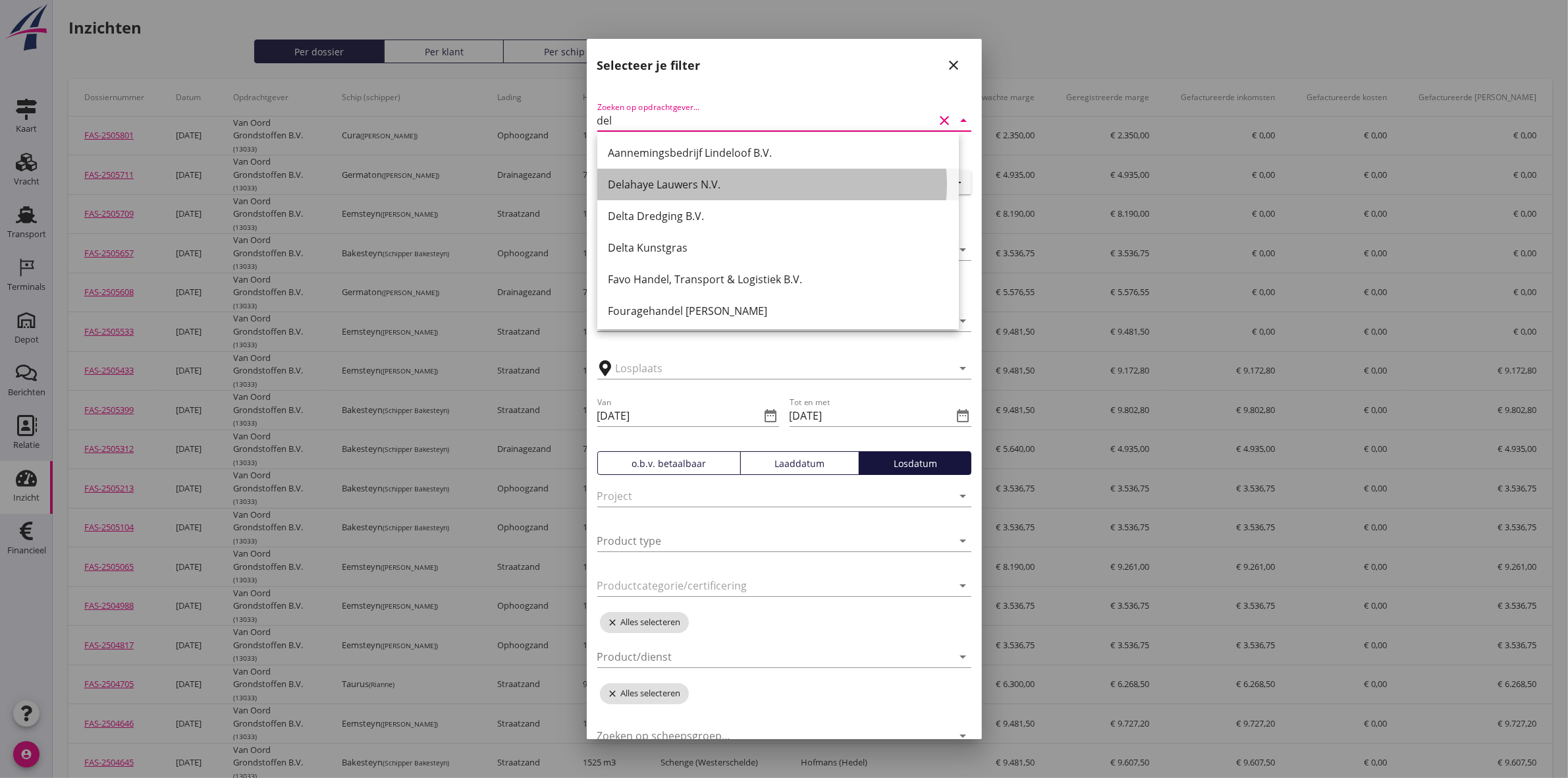
click at [660, 179] on div "Delahaye Lauwers N.V." at bounding box center [778, 184] width 340 height 16
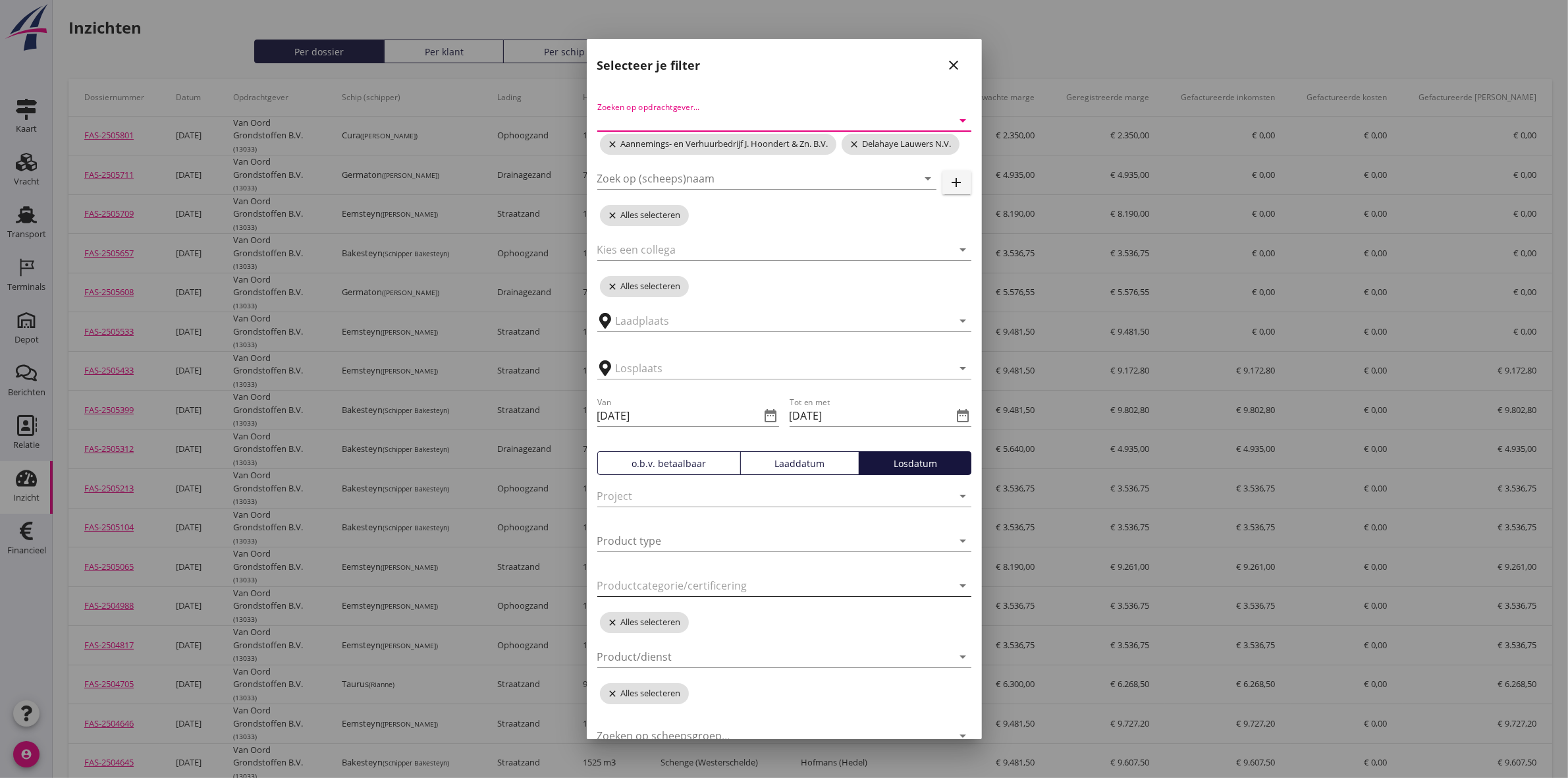
scroll to position [88, 0]
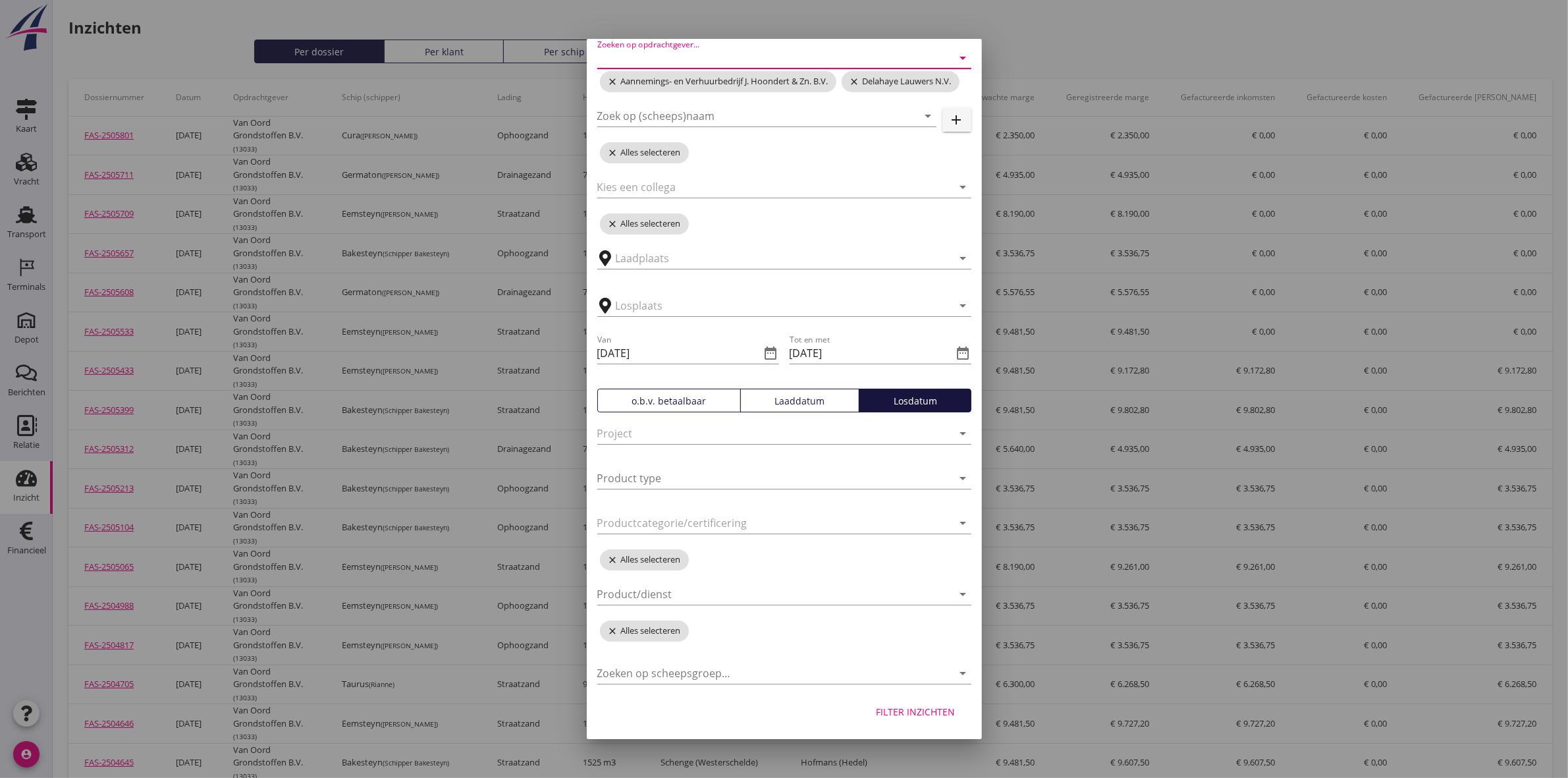
click at [896, 714] on div "Filter inzichten" at bounding box center [916, 711] width 79 height 14
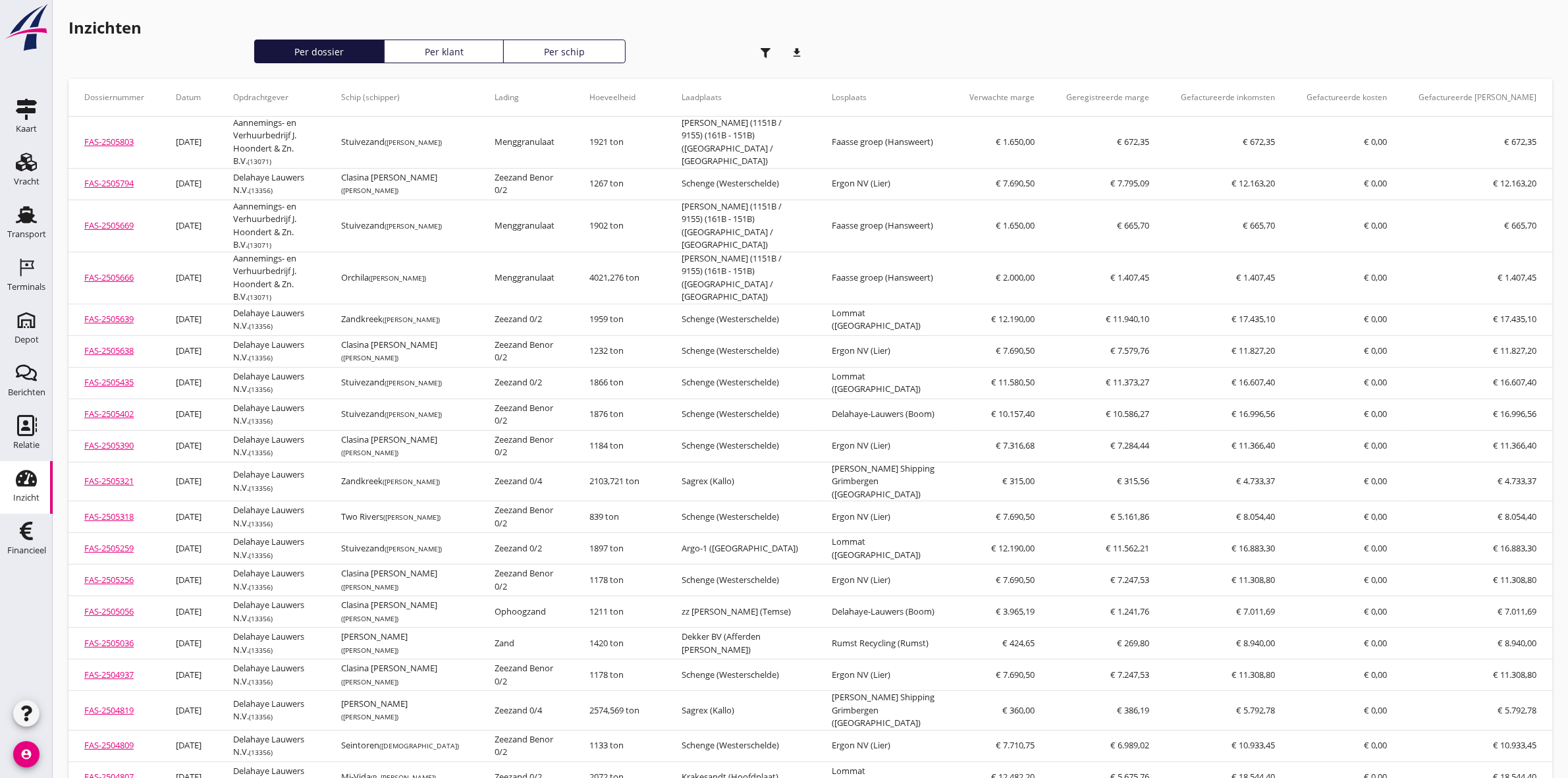
click at [803, 51] on icon "download" at bounding box center [797, 52] width 26 height 26
click at [765, 50] on use "button" at bounding box center [765, 53] width 10 height 10
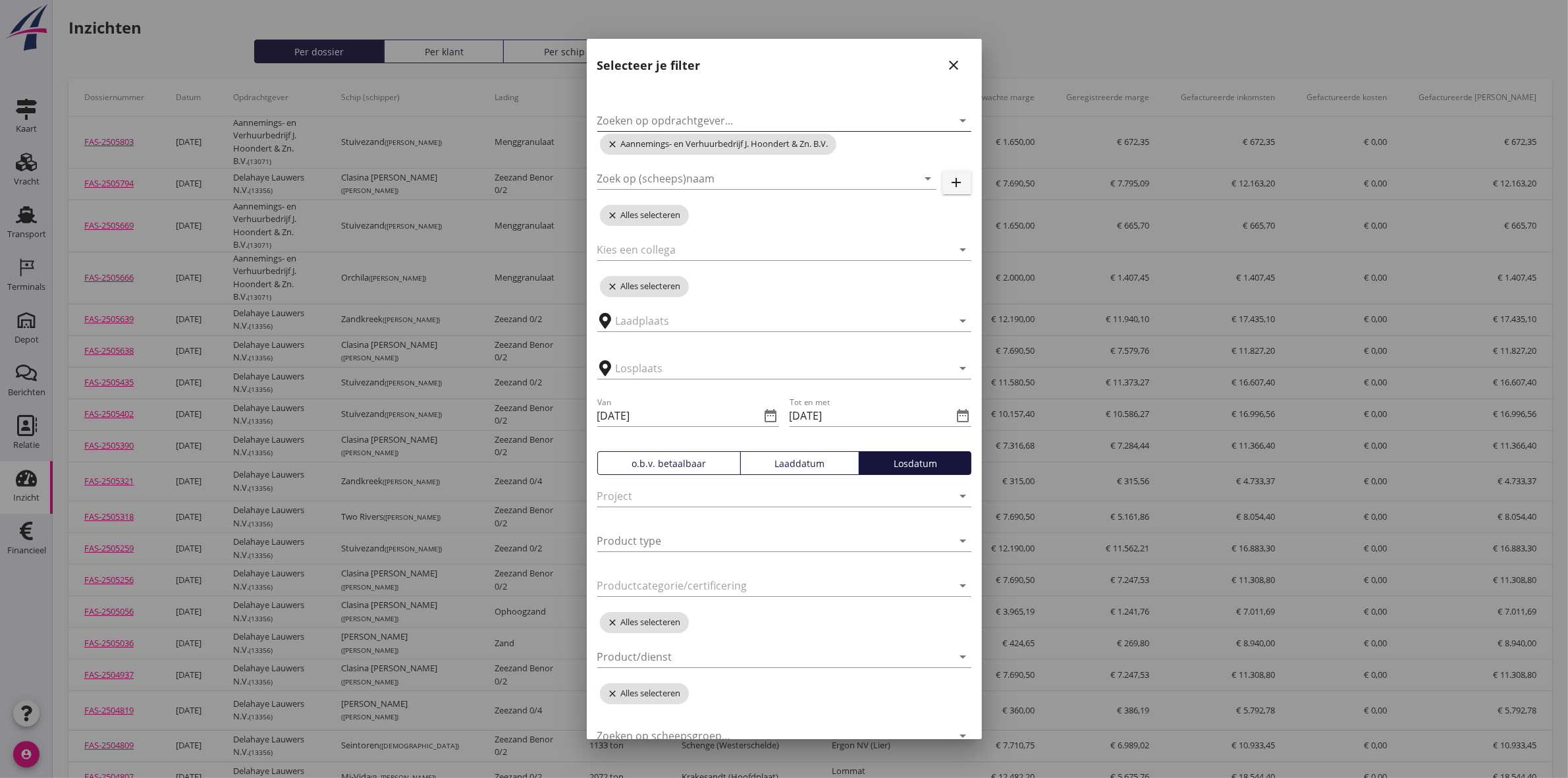
click at [775, 115] on input "Zoeken op opdrachtgever..." at bounding box center [766, 120] width 337 height 21
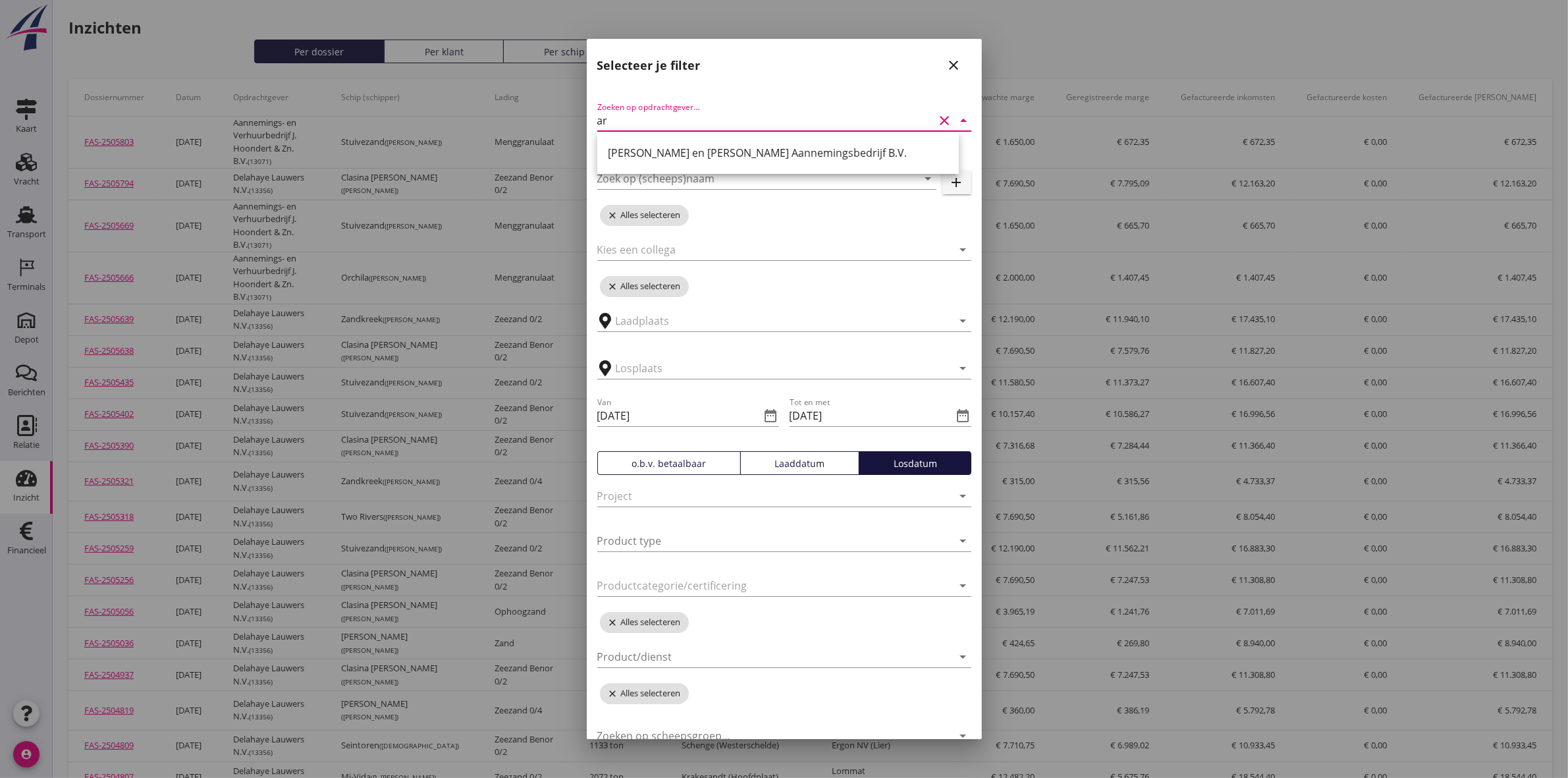
type input "arm"
click at [755, 152] on div "Armaris Grondstoffen B.V." at bounding box center [778, 153] width 340 height 16
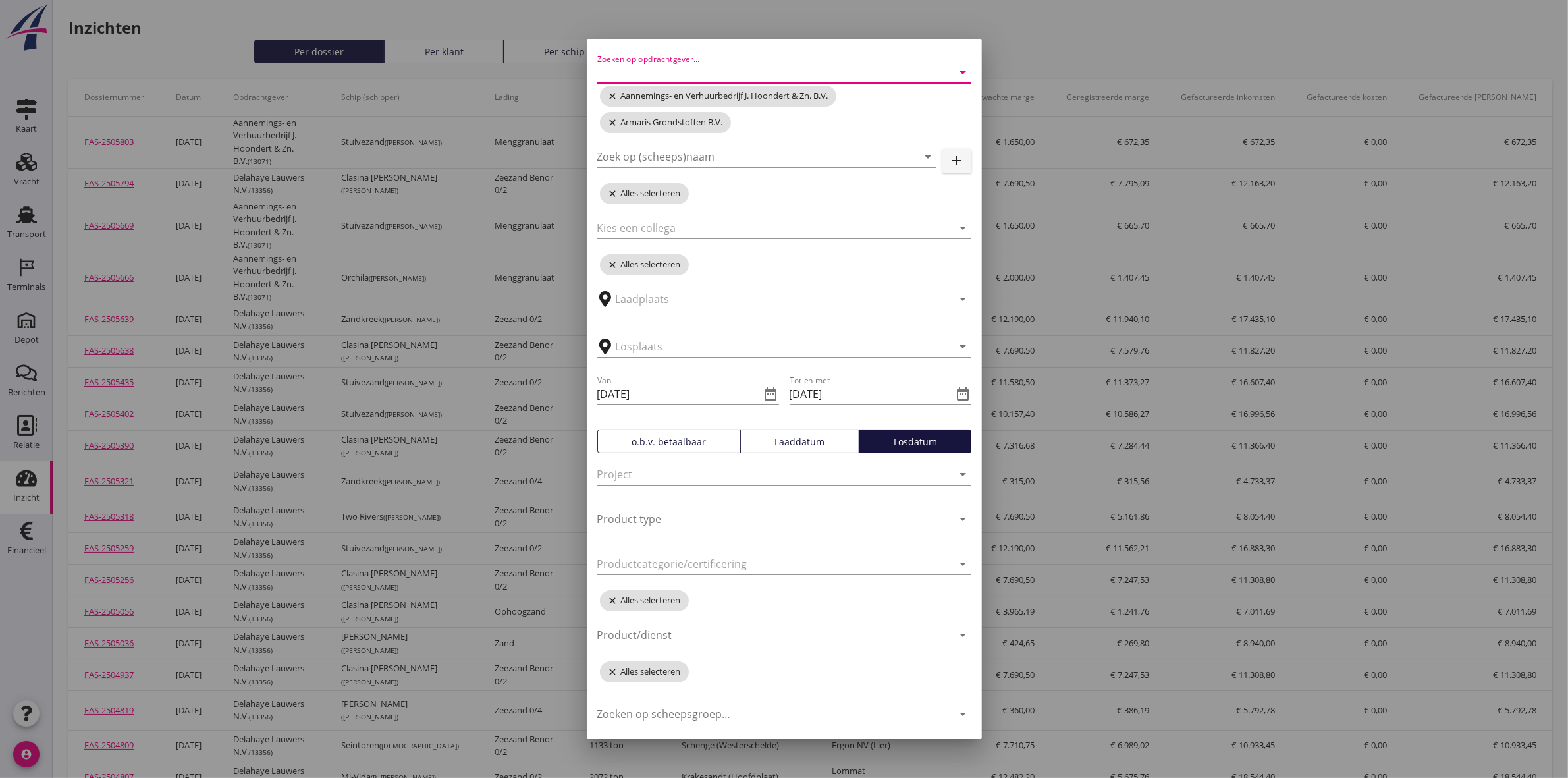
scroll to position [88, 0]
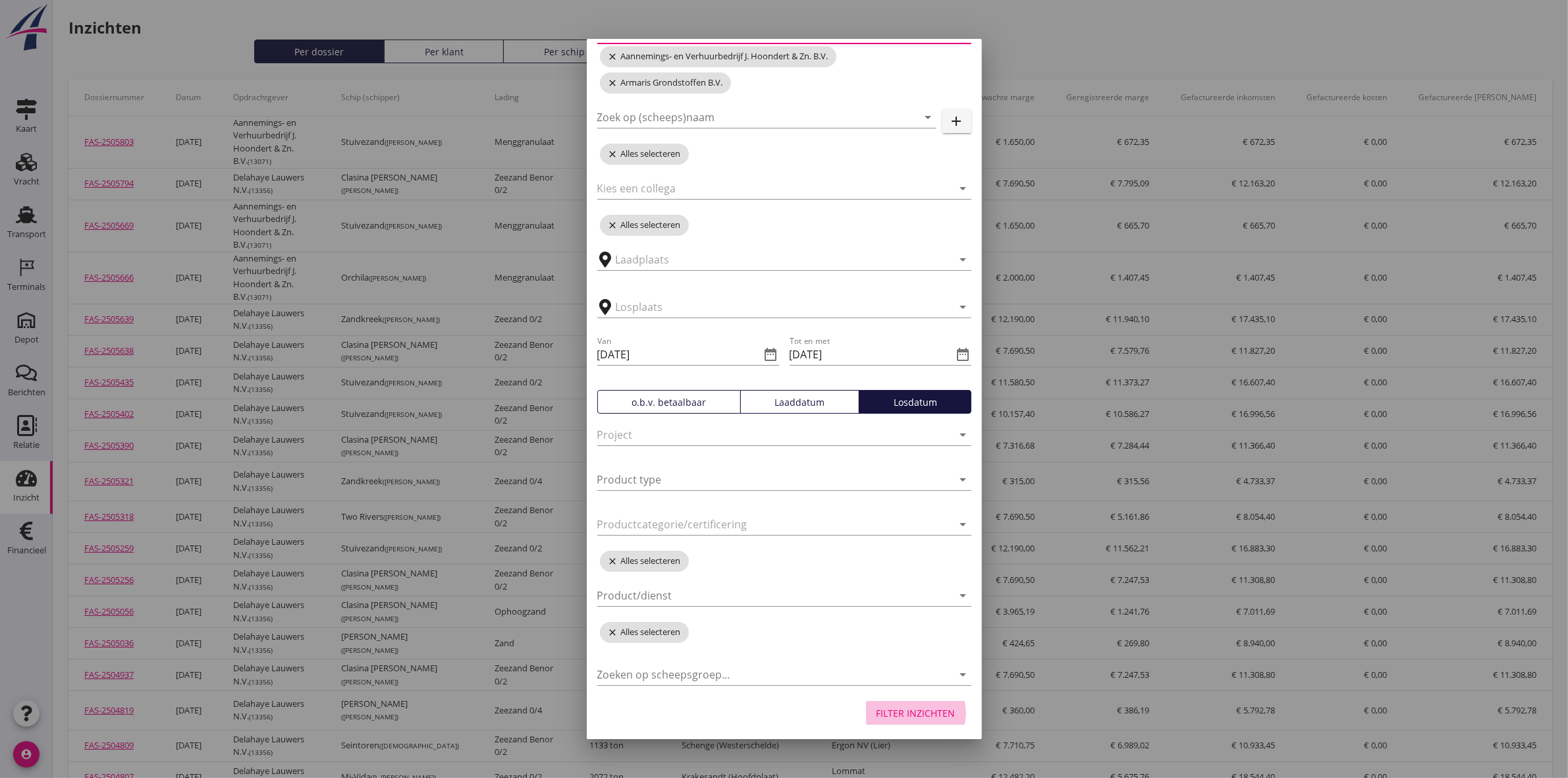
click at [879, 705] on button "Filter inzichten" at bounding box center [916, 712] width 100 height 24
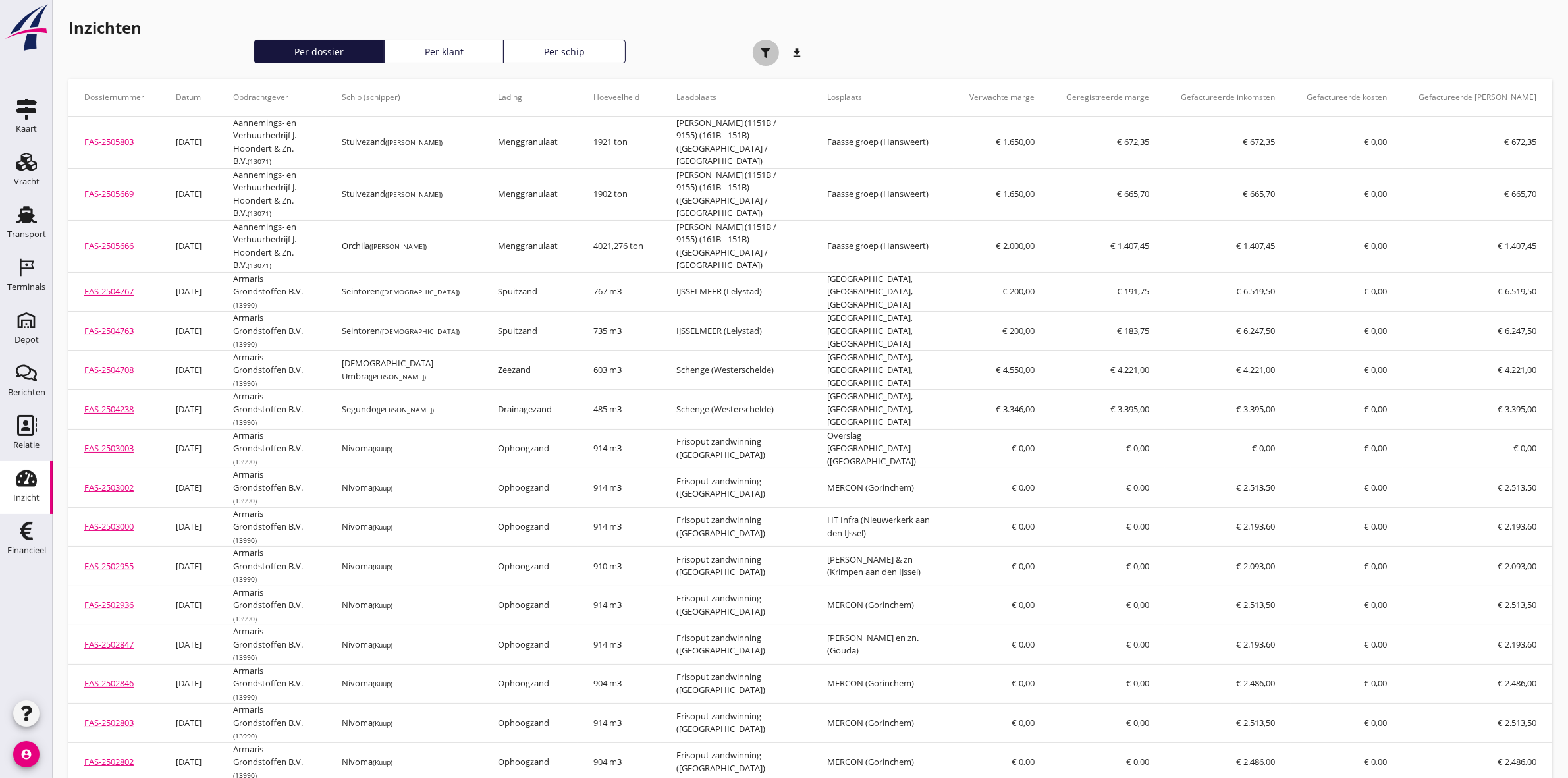
click at [766, 50] on use "button" at bounding box center [765, 53] width 10 height 10
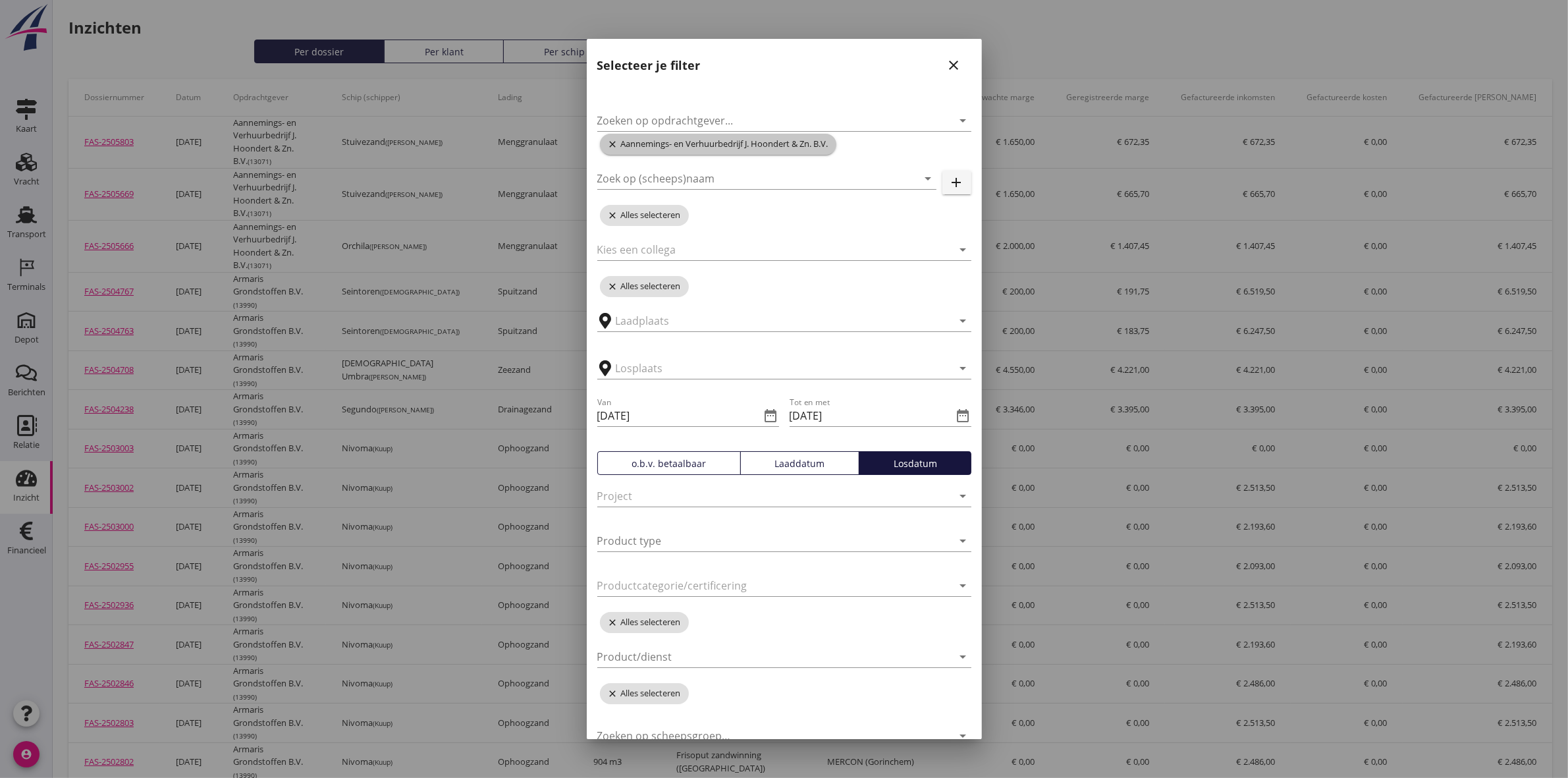
click at [612, 140] on icon "close" at bounding box center [614, 144] width 13 height 11
click at [609, 143] on icon "close" at bounding box center [614, 144] width 13 height 11
click at [624, 119] on input "Zoeken op opdrachtgever..." at bounding box center [766, 120] width 337 height 21
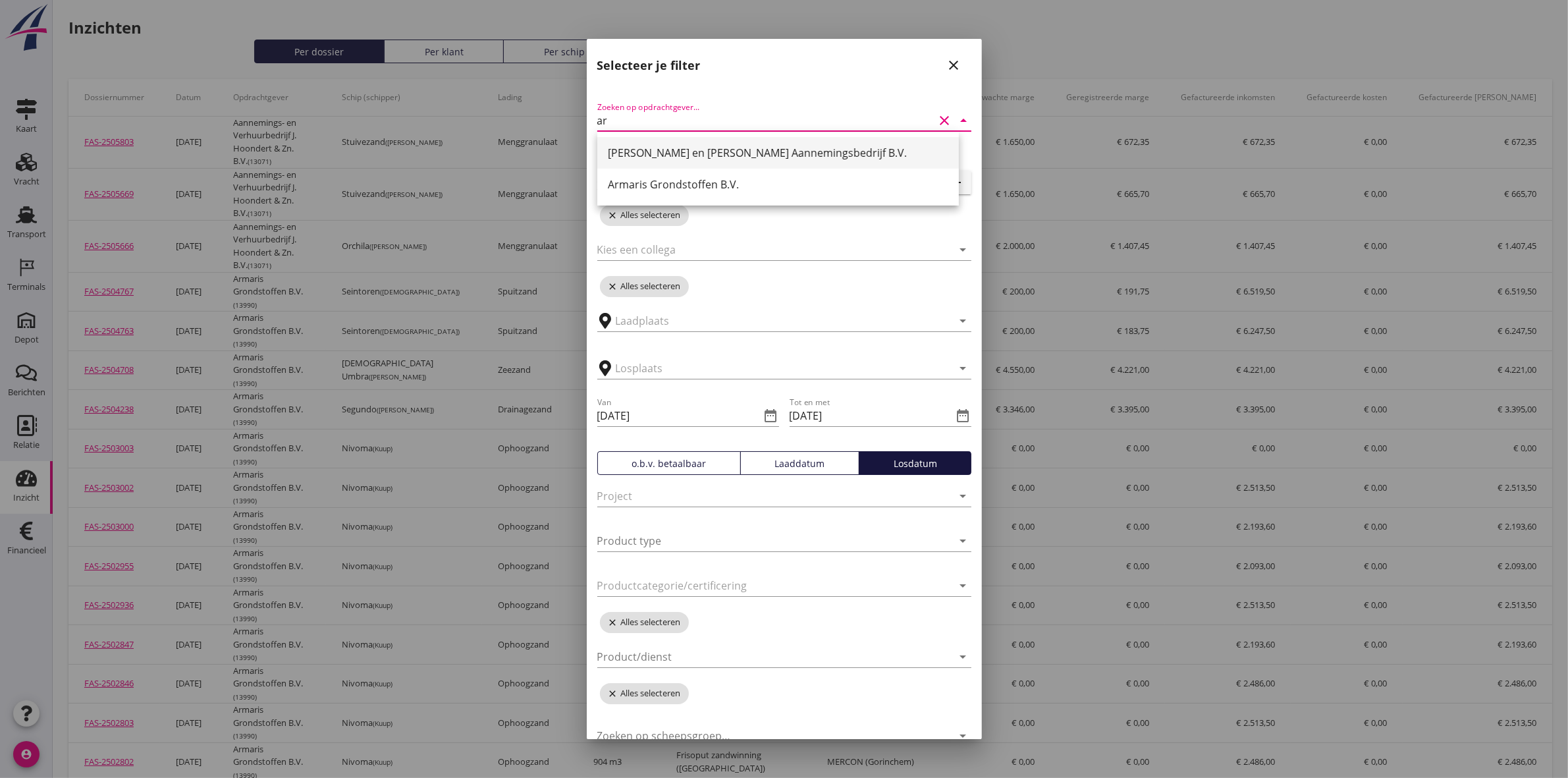
type input "arm"
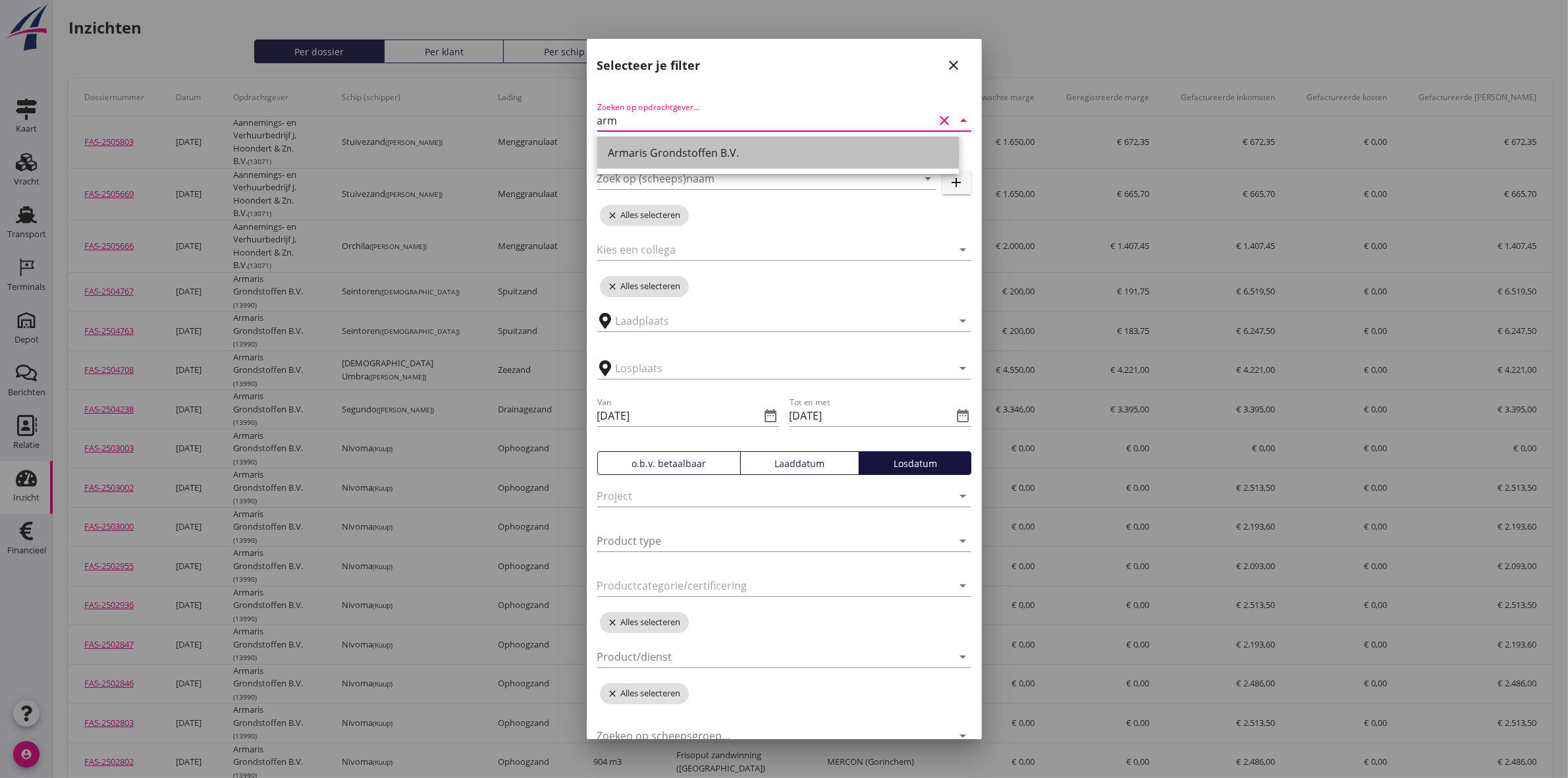
click at [678, 162] on div "Armaris Grondstoffen B.V." at bounding box center [778, 153] width 340 height 31
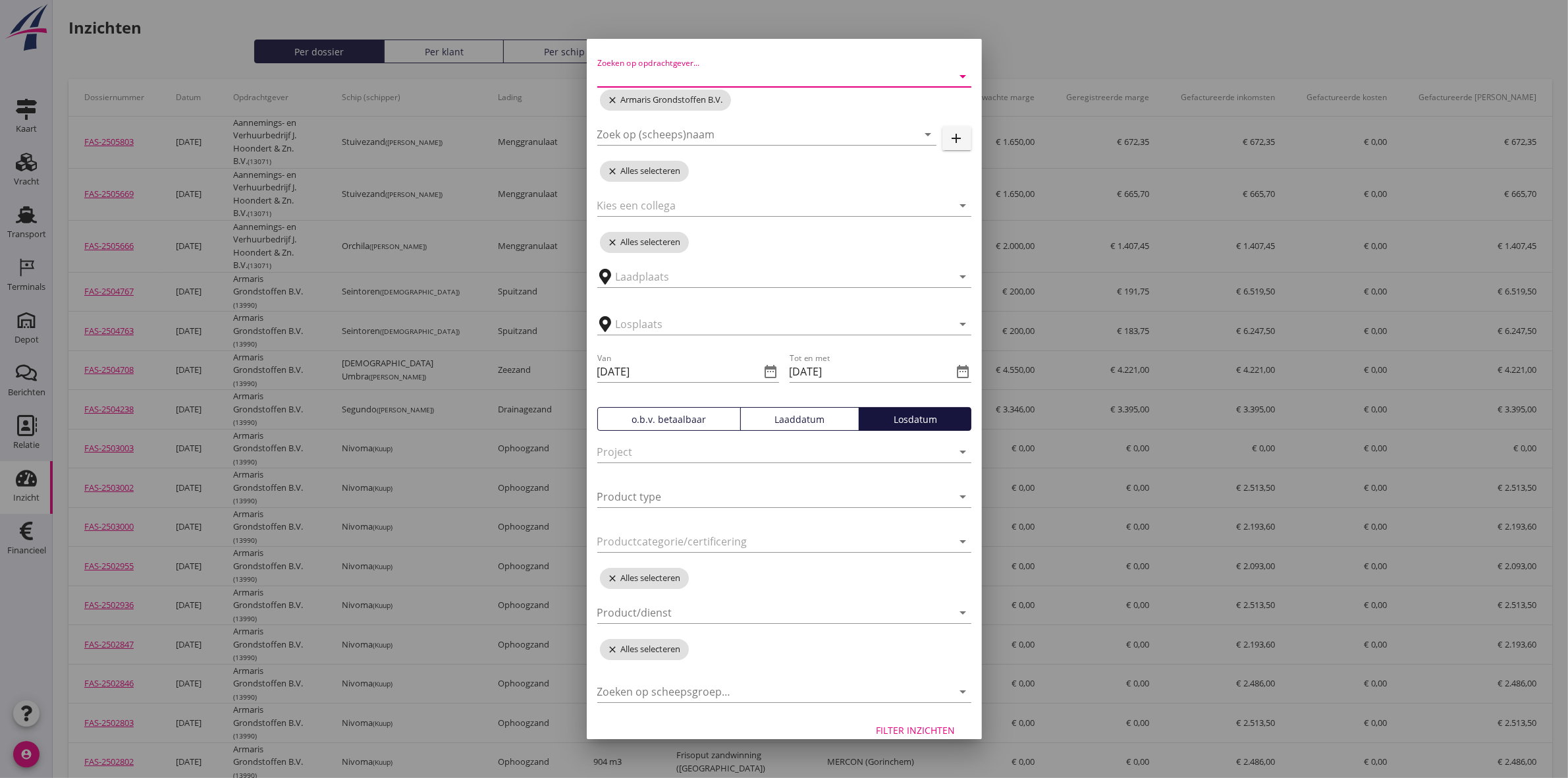
scroll to position [61, 0]
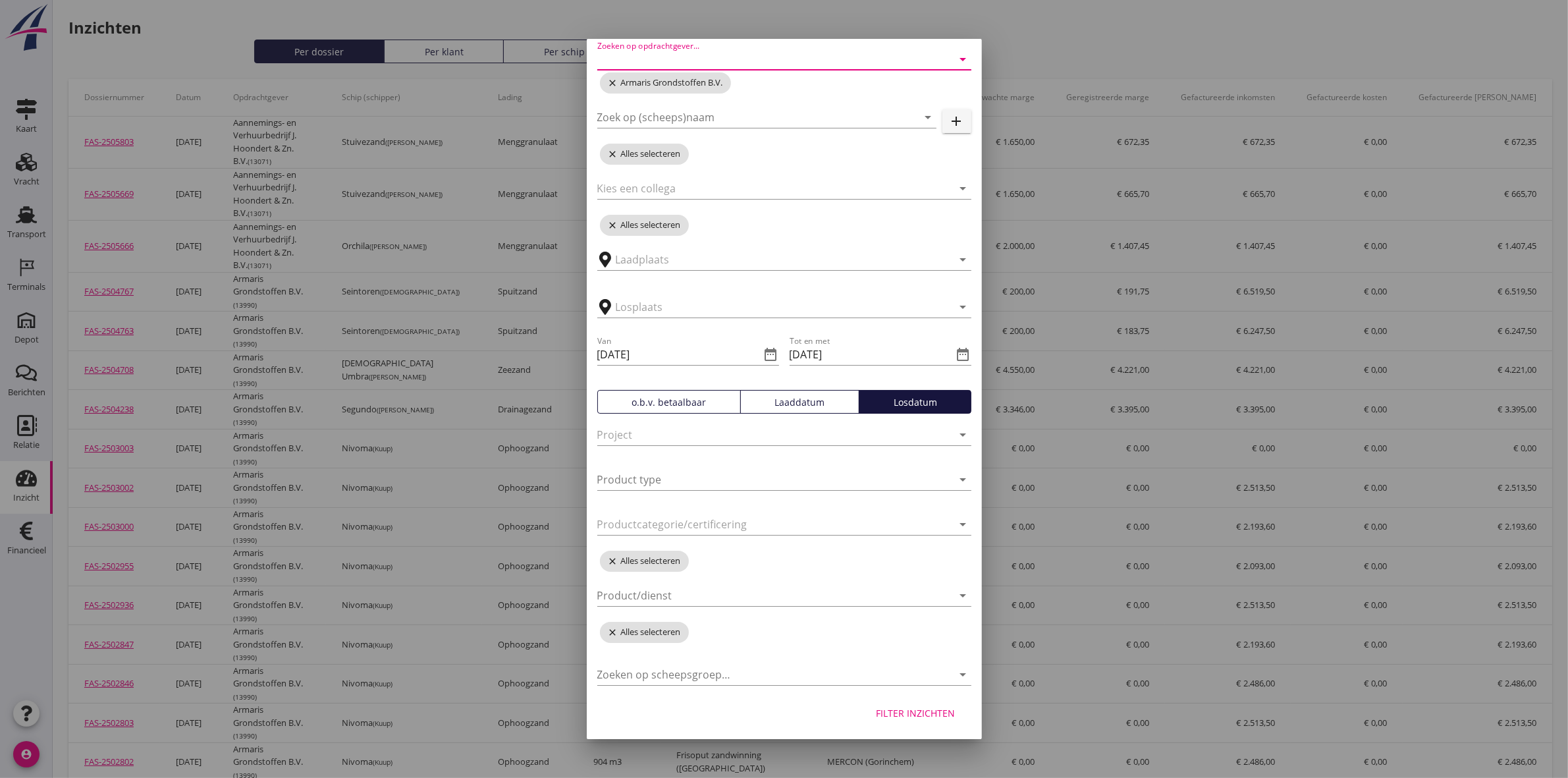
click at [898, 717] on div "Filter inzichten" at bounding box center [916, 713] width 79 height 14
